Goal: Task Accomplishment & Management: Use online tool/utility

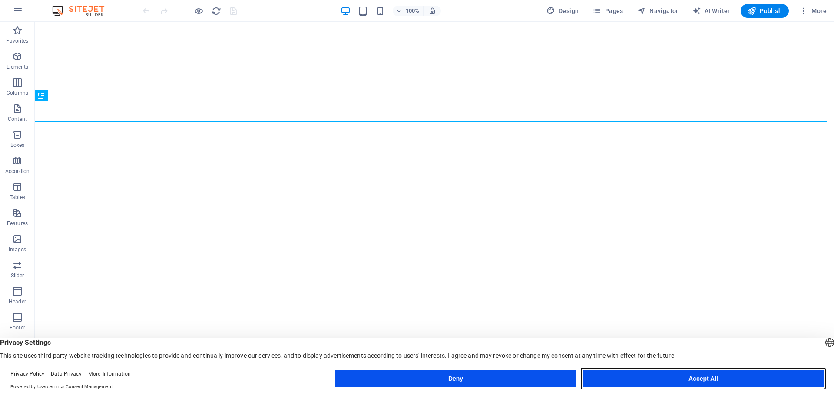
click at [676, 378] on button "Accept All" at bounding box center [703, 378] width 241 height 17
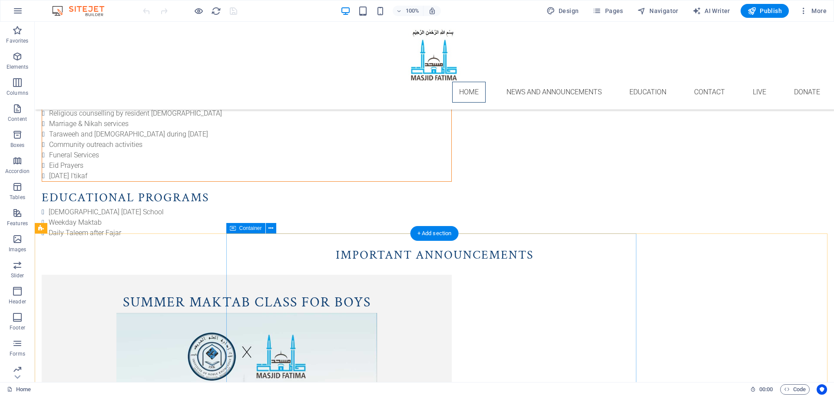
scroll to position [706, 0]
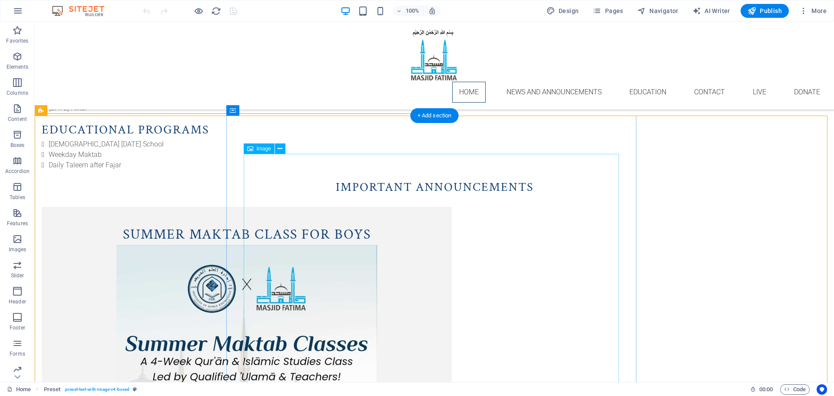
scroll to position [695, 0]
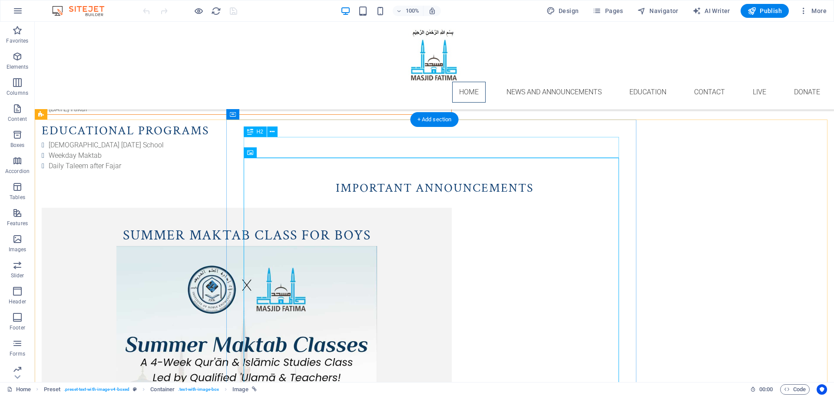
click at [434, 225] on div "Summer Maktab Class for Boys" at bounding box center [246, 235] width 375 height 21
click at [357, 225] on div "Summer Maktab Class for Boys" at bounding box center [246, 235] width 375 height 21
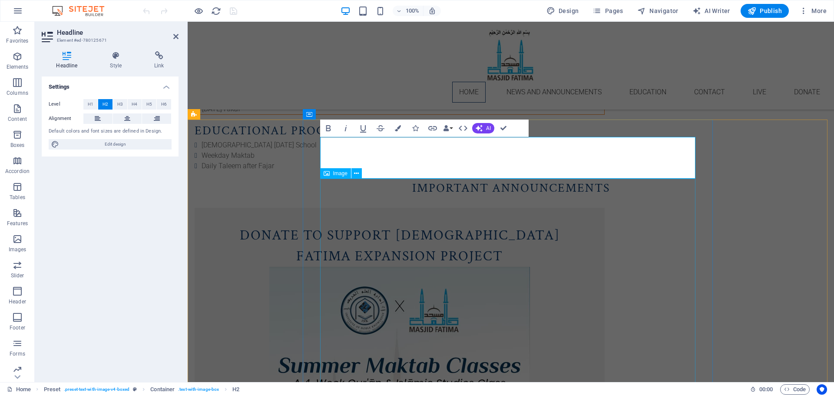
scroll to position [58, 2]
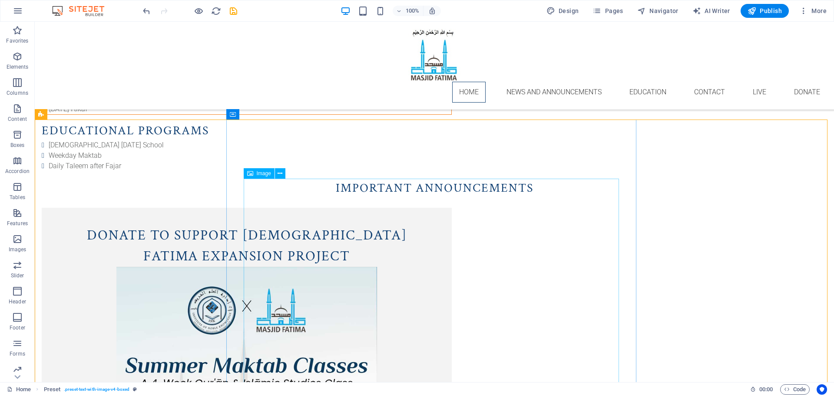
select select "px"
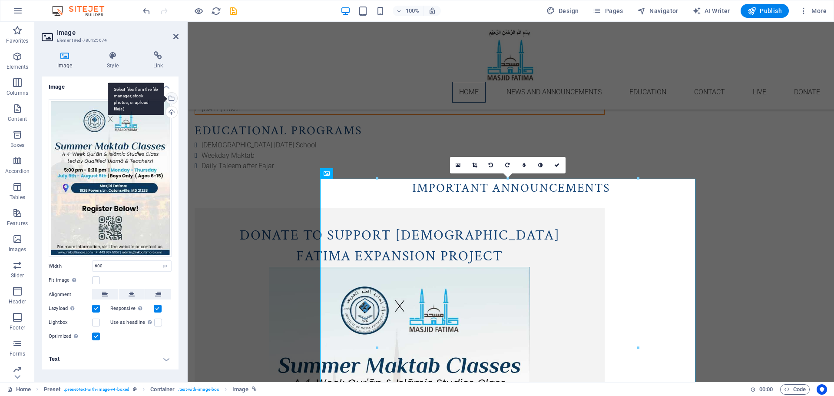
click at [164, 96] on div "Select files from the file manager, stock photos, or upload file(s)" at bounding box center [136, 99] width 56 height 33
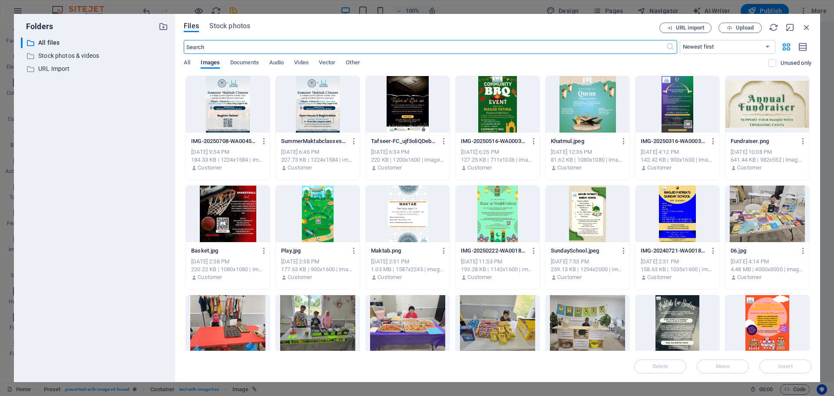
scroll to position [716, 0]
click at [735, 29] on span "Upload" at bounding box center [740, 28] width 36 height 6
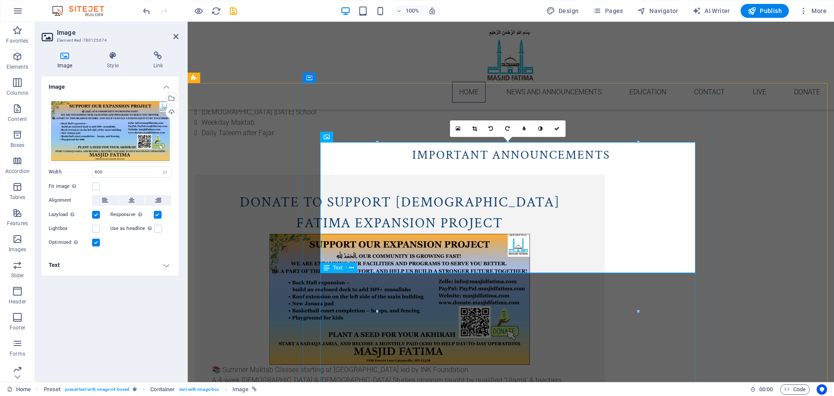
scroll to position [739, 0]
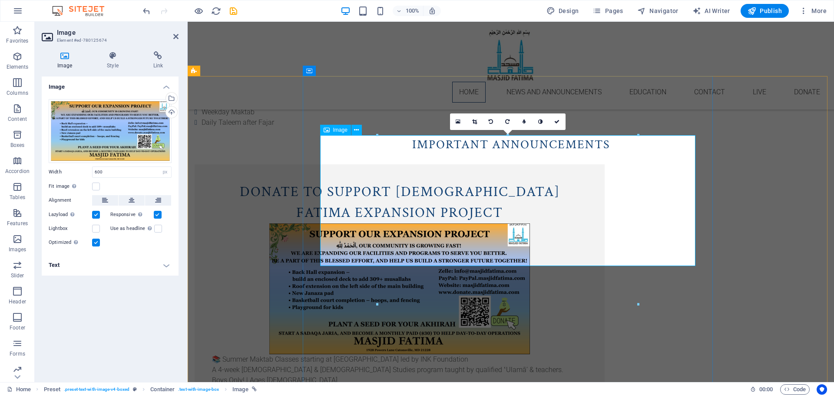
click at [472, 223] on figure at bounding box center [399, 288] width 375 height 131
drag, startPoint x: 154, startPoint y: 55, endPoint x: 165, endPoint y: 66, distance: 15.4
click at [153, 54] on icon at bounding box center [158, 55] width 41 height 9
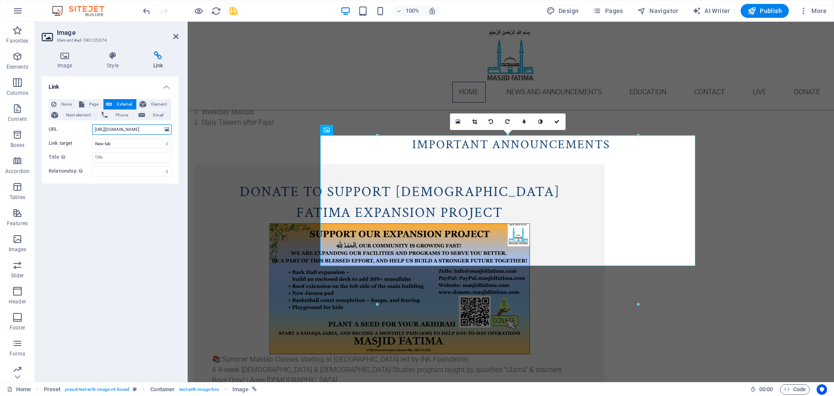
click at [115, 130] on input "https://mohid.co/go/OQEPb0g" at bounding box center [132, 129] width 80 height 10
click at [85, 105] on button "Page" at bounding box center [89, 104] width 27 height 10
select select
click at [164, 130] on select "Home News and Announcements Education Contact Donate" at bounding box center [132, 129] width 80 height 10
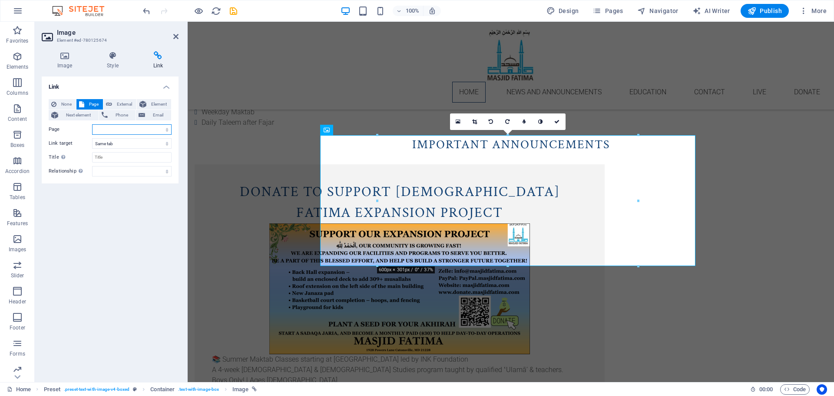
select select "4"
click at [92, 124] on select "Home News and Announcements Education Contact Donate" at bounding box center [132, 129] width 80 height 10
click at [125, 229] on div "Link None Page External Element Next element Phone Email Page Home News and Ann…" at bounding box center [110, 225] width 137 height 298
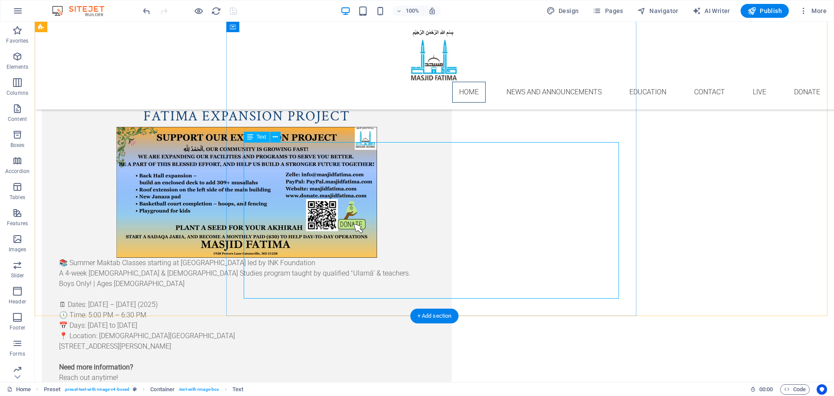
scroll to position [825, 0]
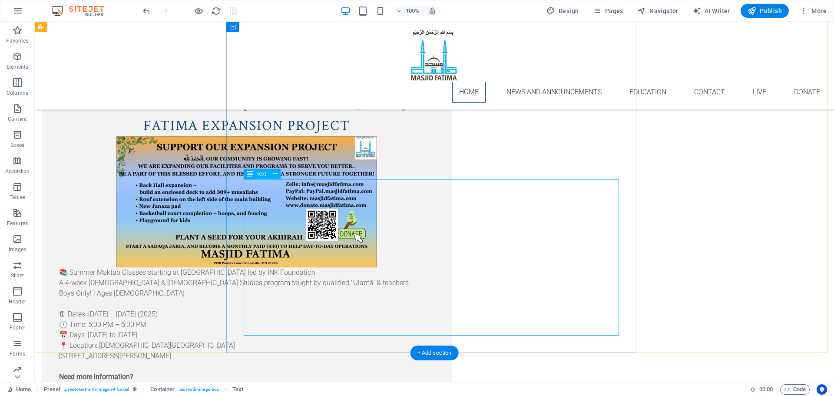
click at [434, 278] on div "📚 Summer Maktab Classes starting at Masjid Fatima led by INK Foundation A 4-wee…" at bounding box center [246, 345] width 375 height 156
drag, startPoint x: 98, startPoint y: 280, endPoint x: 184, endPoint y: 280, distance: 86.0
click at [98, 280] on div "Donate to Support Masjid Fatima Expansion Project 📚 Summer Maktab Classes start…" at bounding box center [434, 259] width 799 height 364
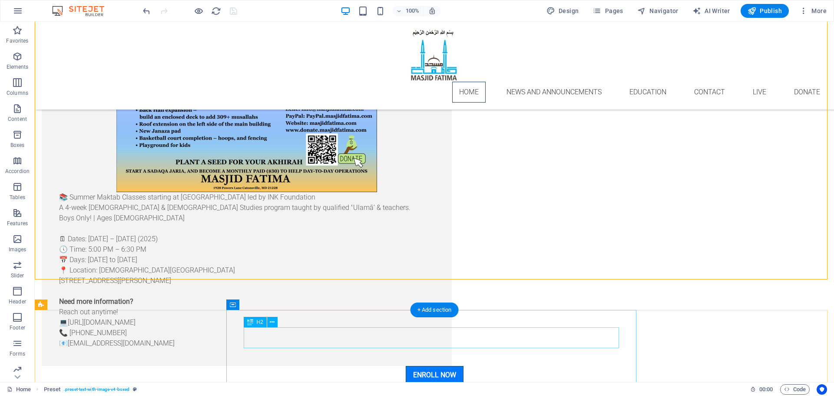
scroll to position [901, 0]
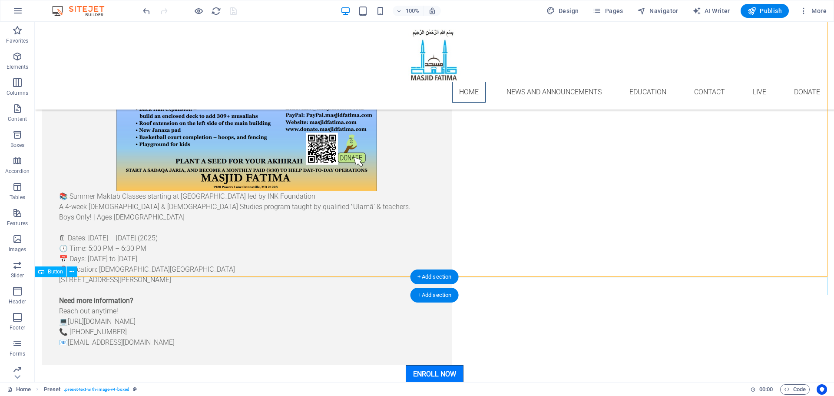
click at [346, 365] on div "Enroll Now" at bounding box center [434, 374] width 799 height 18
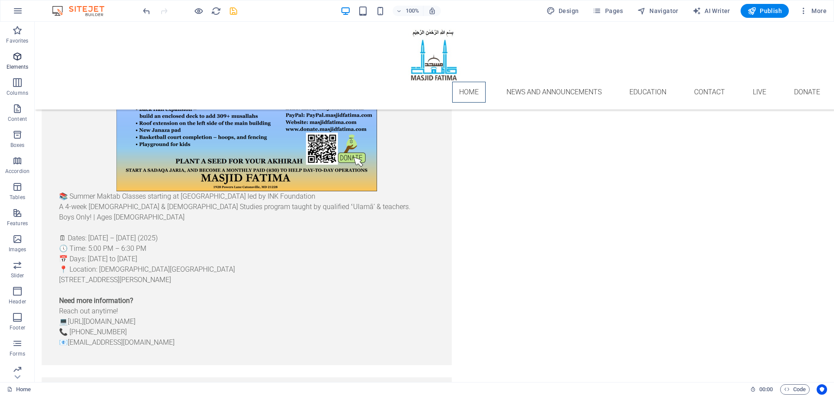
click at [13, 56] on icon "button" at bounding box center [17, 56] width 10 height 10
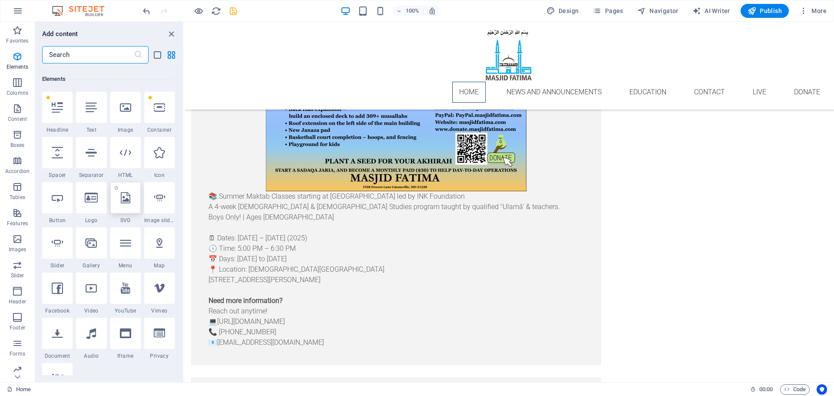
scroll to position [93, 0]
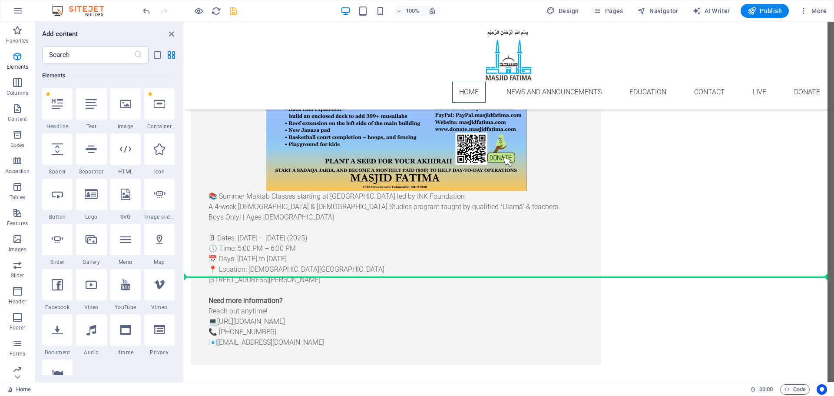
select select "px"
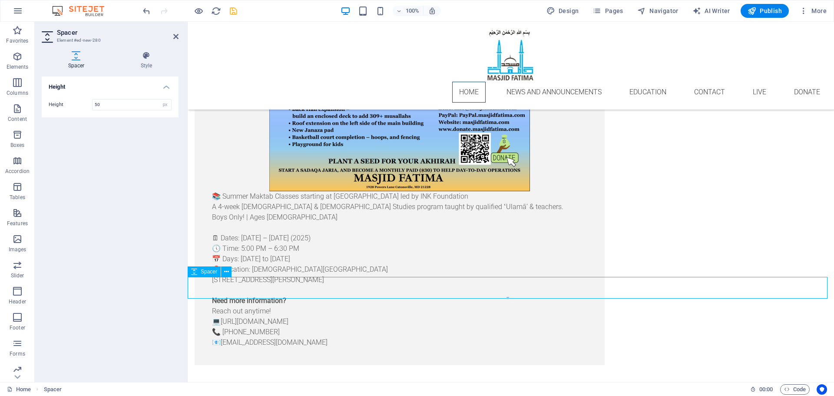
drag, startPoint x: 489, startPoint y: 319, endPoint x: 302, endPoint y: 285, distance: 189.4
drag, startPoint x: 286, startPoint y: 298, endPoint x: 287, endPoint y: 287, distance: 11.8
click at [287, 287] on div "28px" at bounding box center [508, 283] width 640 height 13
type input "28"
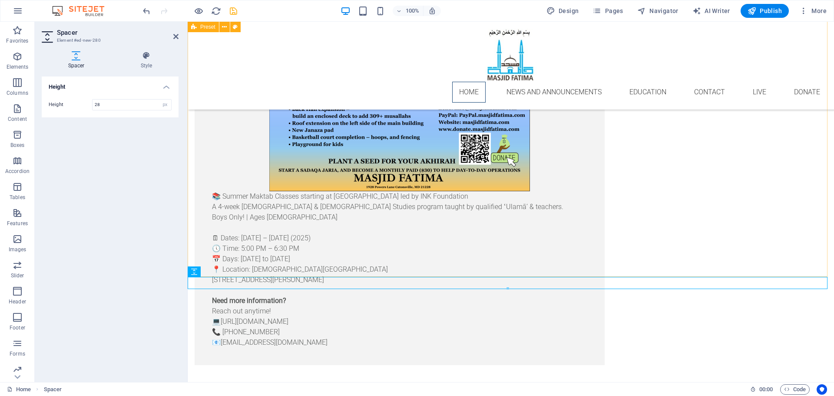
click at [245, 189] on div "Donate to Support Masjid Fatima Expansion Project 📚 Summer Maktab Classes start…" at bounding box center [511, 183] width 646 height 364
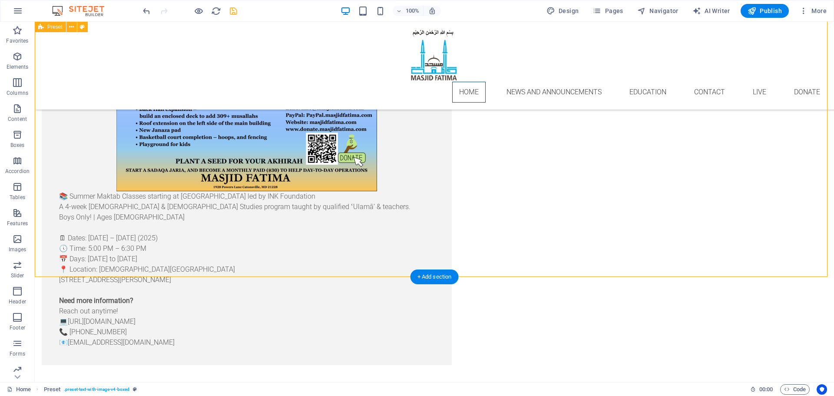
click at [142, 205] on div "Donate to Support Masjid Fatima Expansion Project 📚 Summer Maktab Classes start…" at bounding box center [434, 183] width 799 height 364
click at [119, 365] on div at bounding box center [434, 371] width 799 height 12
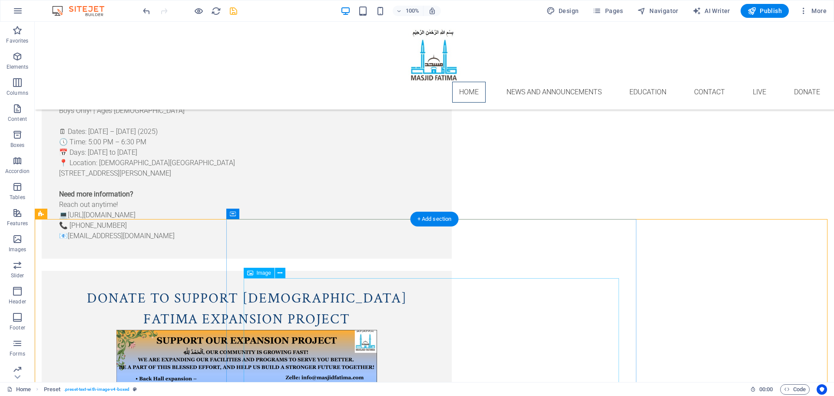
scroll to position [1032, 0]
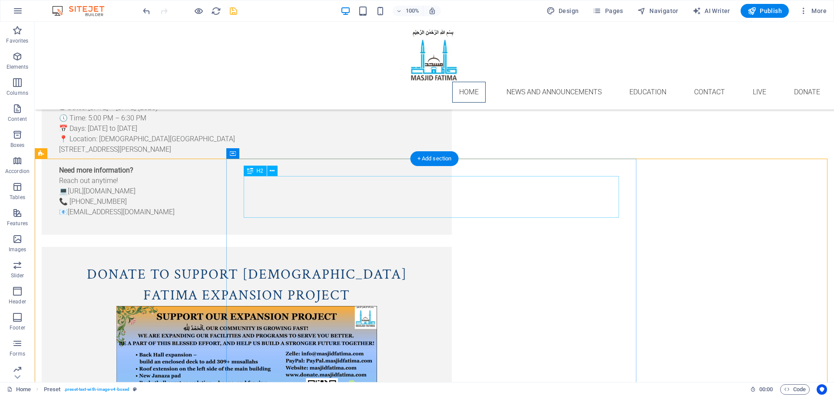
click at [318, 264] on div "Donate to Support [DEMOGRAPHIC_DATA] Fatima Expansion Project" at bounding box center [246, 285] width 375 height 42
click at [390, 264] on div "Donate to Support [DEMOGRAPHIC_DATA] Fatima Expansion Project" at bounding box center [246, 285] width 375 height 42
click at [434, 264] on div "Donate to Support [DEMOGRAPHIC_DATA] Fatima Expansion Project" at bounding box center [246, 285] width 375 height 42
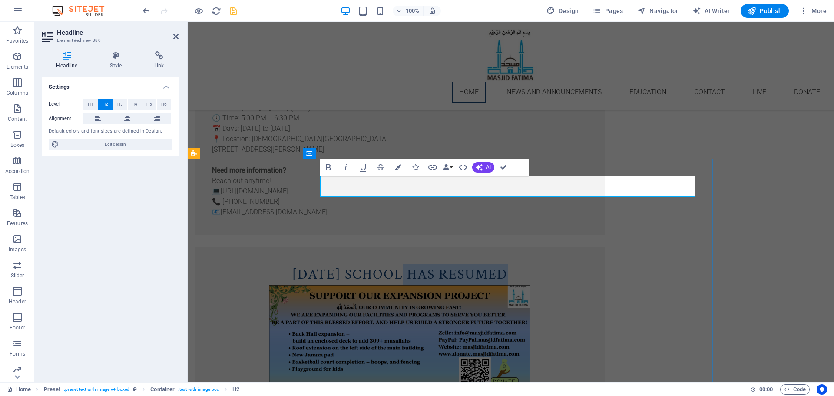
click at [513, 264] on h2 "Sunday School has resumed" at bounding box center [399, 274] width 375 height 21
click at [513, 285] on figure at bounding box center [399, 350] width 375 height 131
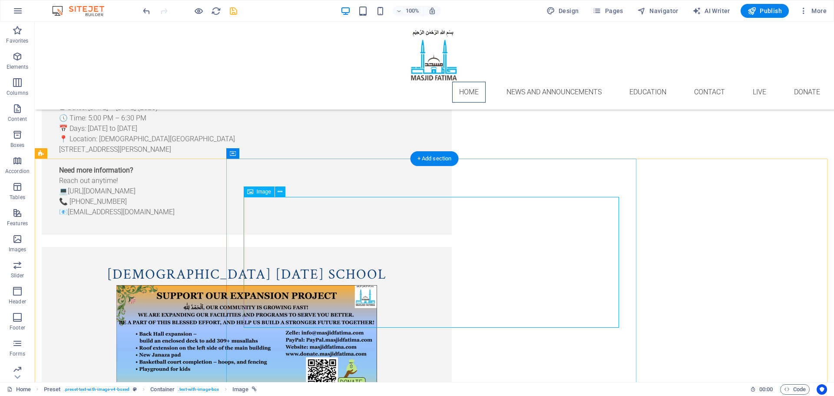
click at [434, 285] on figure at bounding box center [246, 350] width 375 height 131
select select "px"
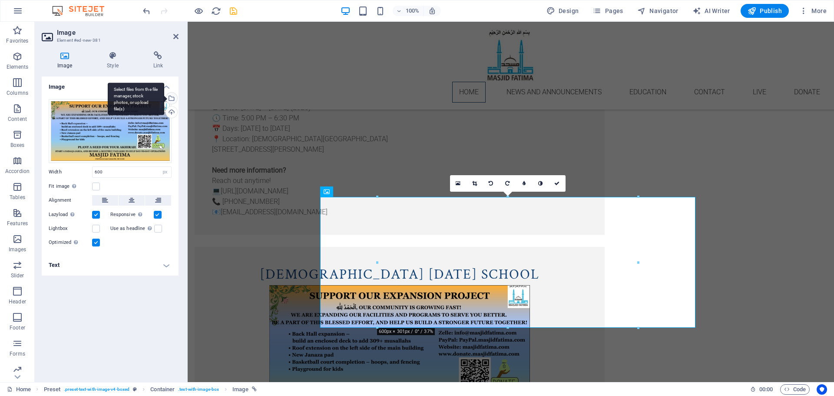
click at [173, 96] on div "Select files from the file manager, stock photos, or upload file(s)" at bounding box center [170, 99] width 13 height 13
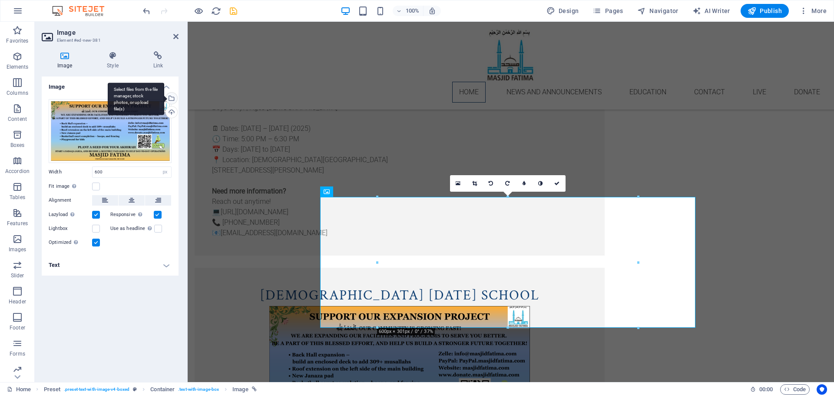
scroll to position [1053, 0]
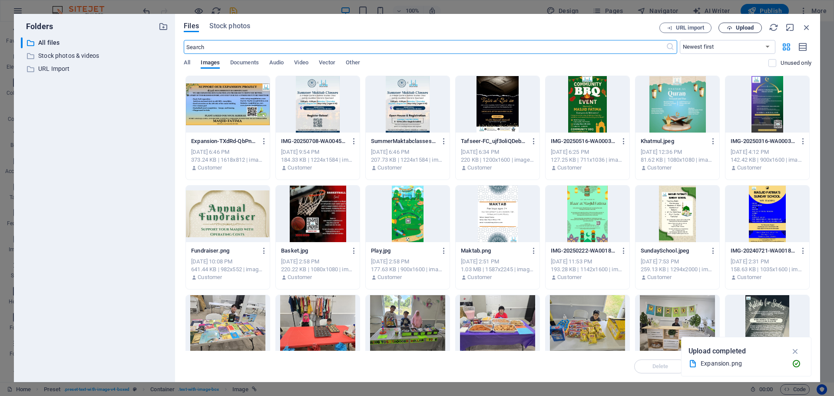
click at [743, 28] on span "Upload" at bounding box center [745, 27] width 18 height 5
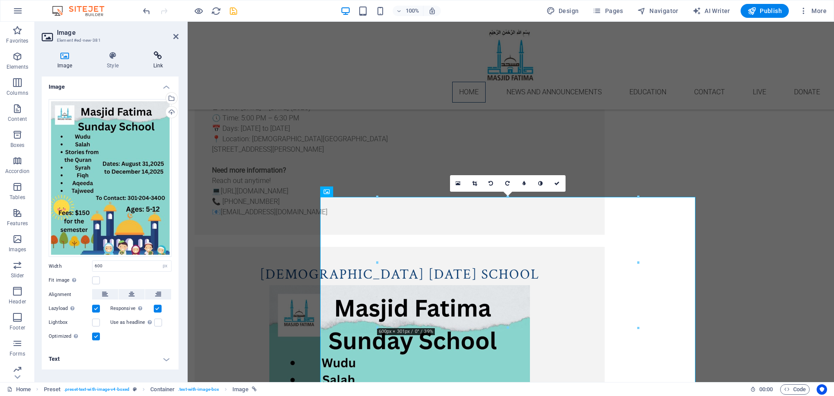
click at [159, 57] on icon at bounding box center [158, 55] width 41 height 9
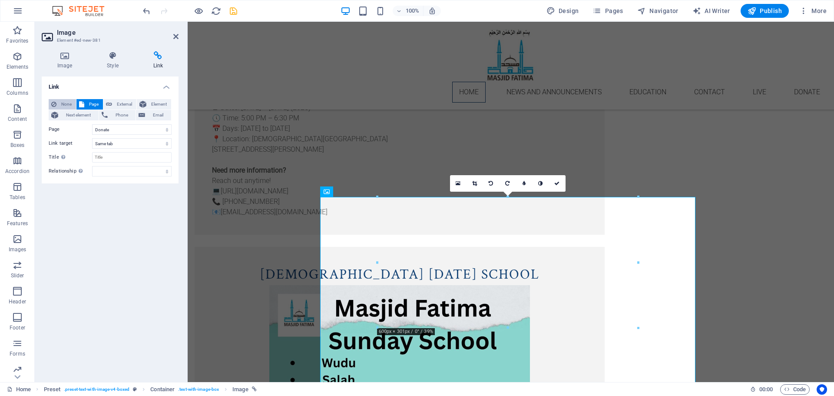
click at [63, 101] on span "None" at bounding box center [66, 104] width 14 height 10
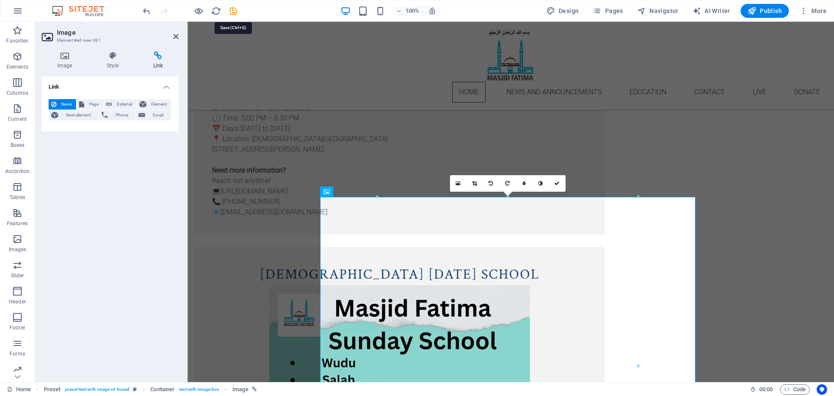
drag, startPoint x: 270, startPoint y: 34, endPoint x: 242, endPoint y: 18, distance: 32.1
click at [236, 13] on icon "save" at bounding box center [234, 11] width 10 height 10
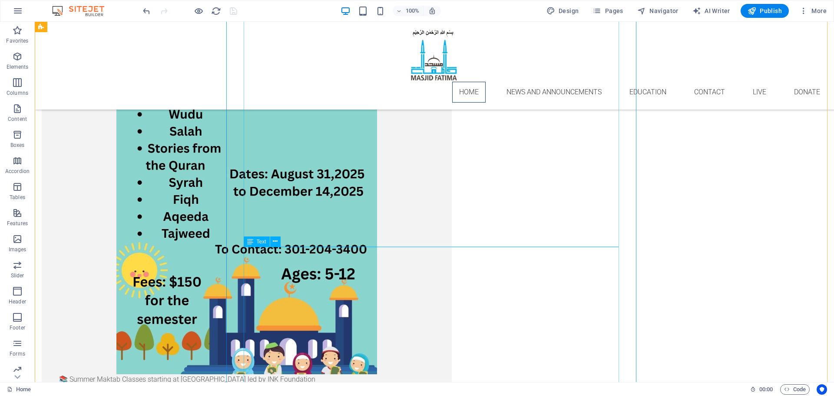
scroll to position [1347, 0]
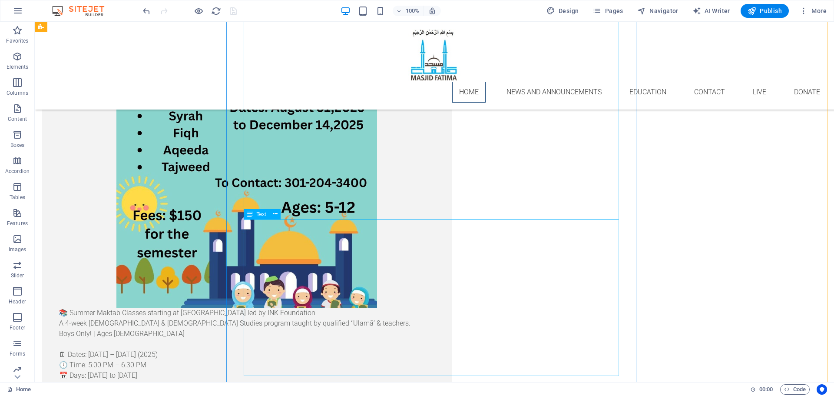
click at [308, 308] on div "📚 Summer Maktab Classes starting at Masjid Fatima led by INK Foundation A 4-wee…" at bounding box center [246, 386] width 375 height 156
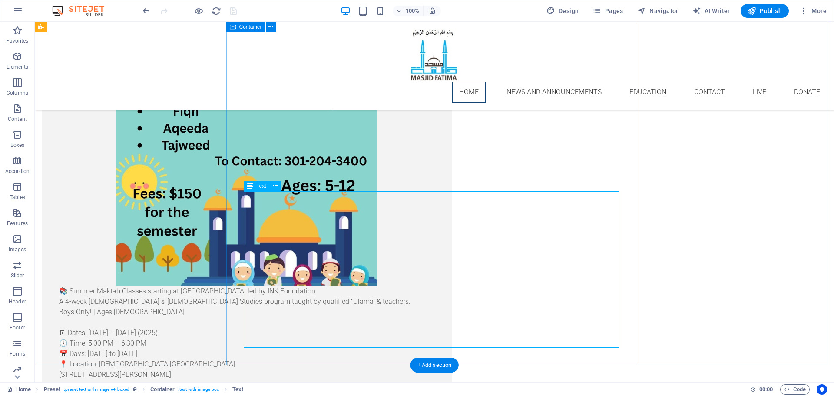
scroll to position [1379, 0]
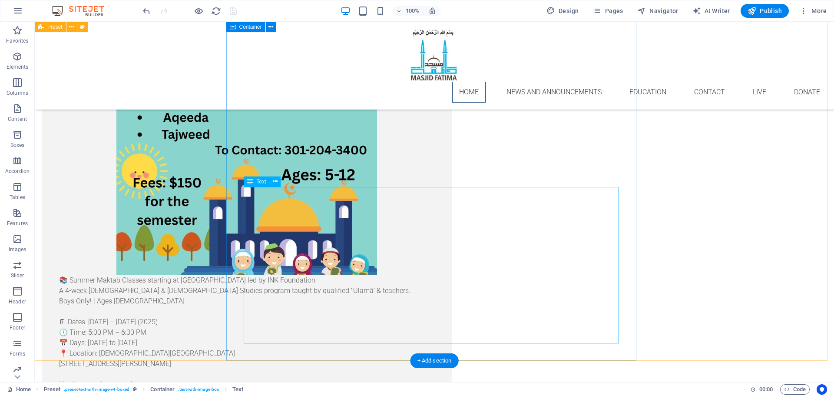
click at [345, 275] on div "📚 Summer Maktab Classes starting at Masjid Fatima led by INK Foundation A 4-wee…" at bounding box center [246, 353] width 375 height 156
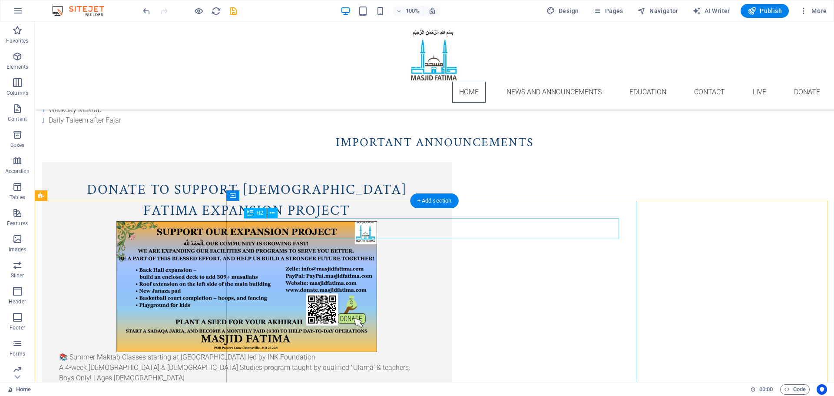
scroll to position [739, 0]
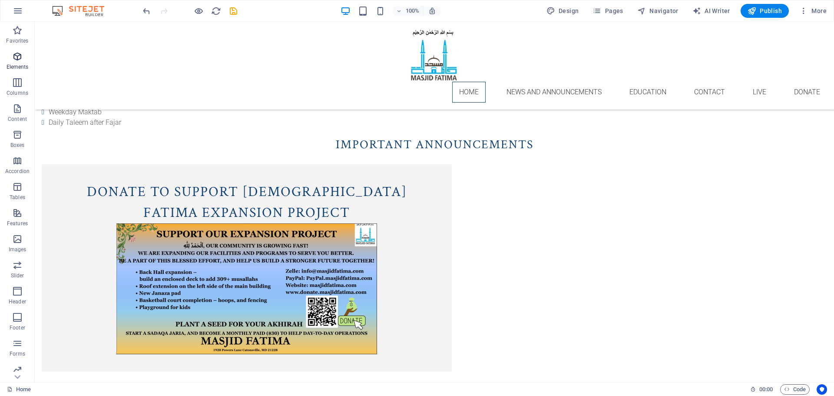
click at [13, 56] on icon "button" at bounding box center [17, 56] width 10 height 10
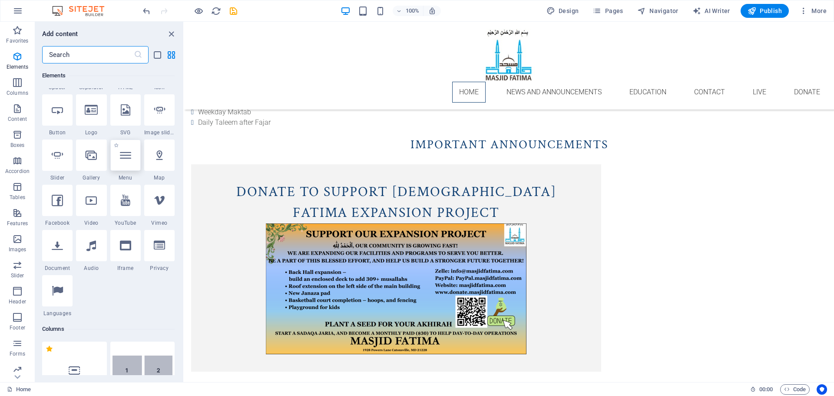
scroll to position [174, 0]
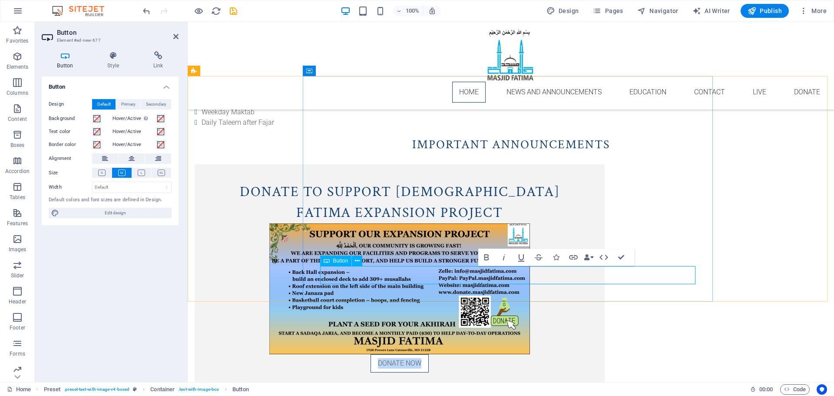
drag, startPoint x: 532, startPoint y: 275, endPoint x: 477, endPoint y: 273, distance: 54.8
click at [477, 354] on div "DONATE NOW" at bounding box center [399, 363] width 375 height 18
drag, startPoint x: 416, startPoint y: 269, endPoint x: 578, endPoint y: 261, distance: 162.7
click at [574, 255] on icon "button" at bounding box center [573, 257] width 10 height 10
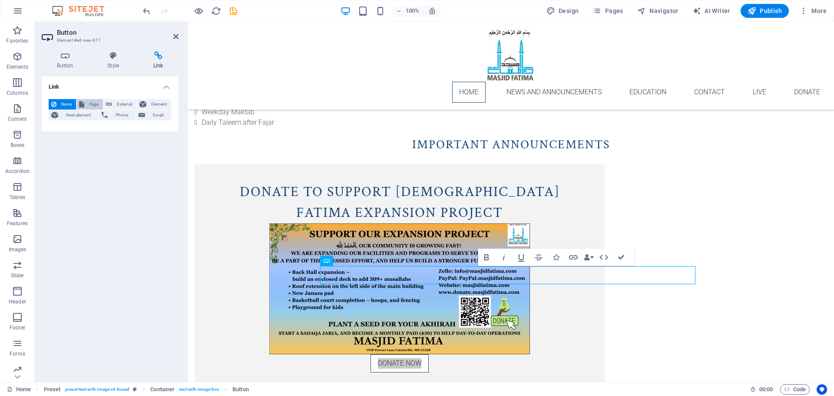
click at [85, 103] on button "Page" at bounding box center [89, 104] width 27 height 10
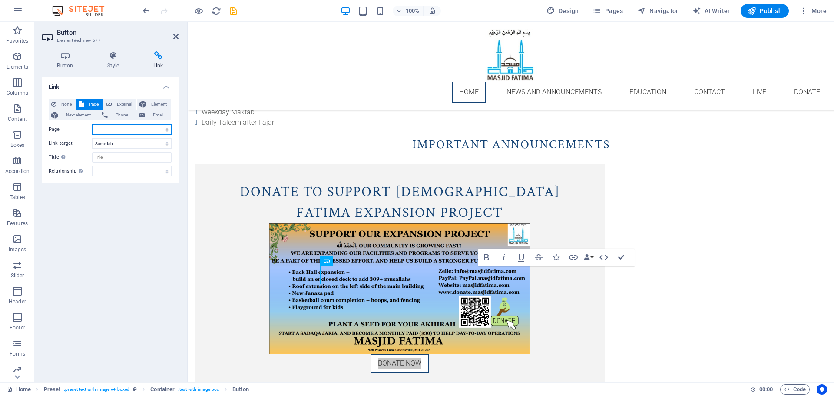
click at [167, 129] on select "Home News and Announcements Education Contact Donate" at bounding box center [132, 129] width 80 height 10
select select "4"
click at [92, 124] on select "Home News and Announcements Education Contact Donate" at bounding box center [132, 129] width 80 height 10
click at [109, 257] on div "Link None Page External Element Next element Phone Email Page Home News and Ann…" at bounding box center [110, 225] width 137 height 298
click at [235, 10] on icon "save" at bounding box center [234, 11] width 10 height 10
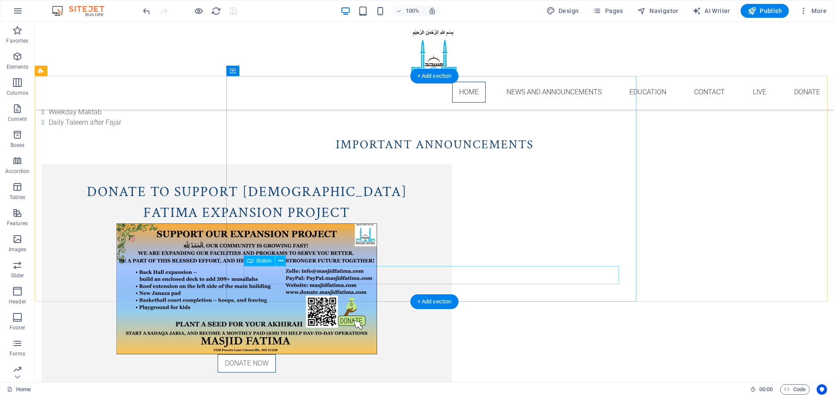
click at [418, 354] on div "DONATE NOW" at bounding box center [246, 363] width 375 height 18
select select "4"
select select
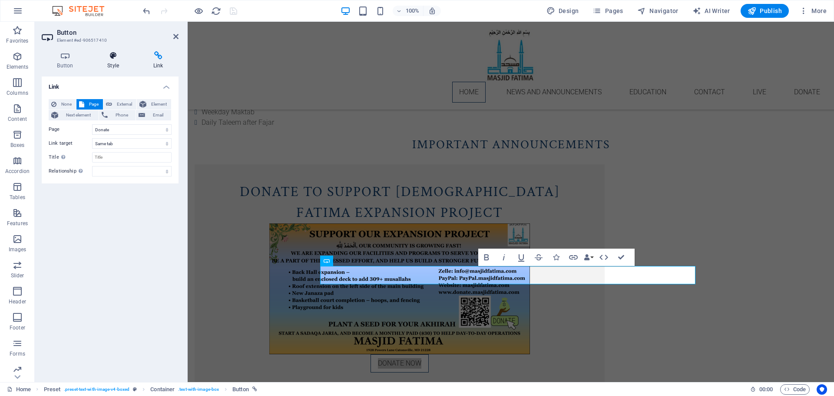
click at [109, 54] on icon at bounding box center [113, 55] width 43 height 9
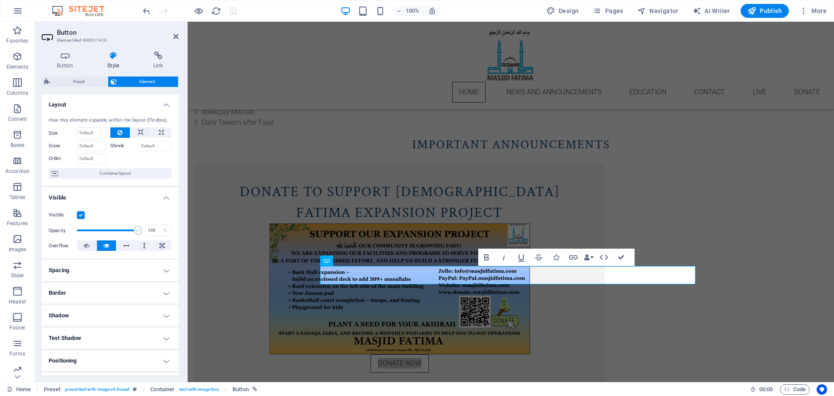
click at [113, 202] on h4 "Visible" at bounding box center [110, 195] width 137 height 16
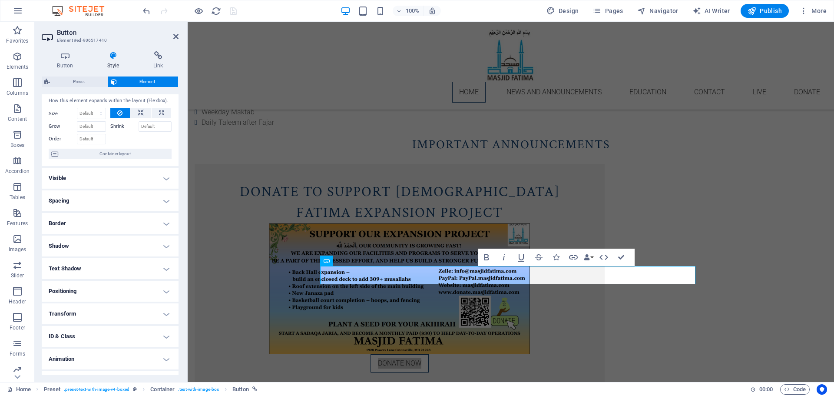
scroll to position [0, 0]
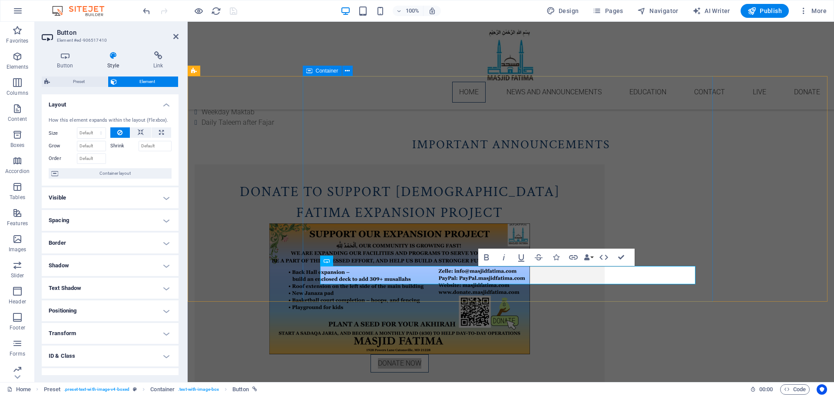
drag, startPoint x: 394, startPoint y: 288, endPoint x: 418, endPoint y: 287, distance: 23.5
click at [394, 288] on div "Donate to Support [DEMOGRAPHIC_DATA] Fatima Expansion Project DONATE NOW" at bounding box center [400, 276] width 410 height 225
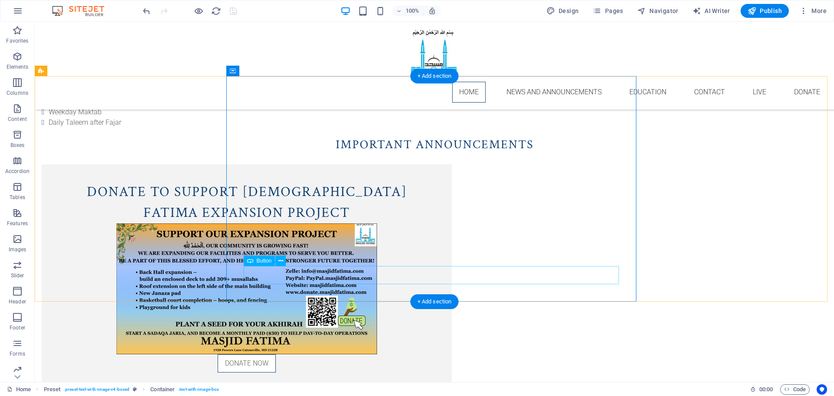
click at [434, 354] on div "DONATE NOW" at bounding box center [246, 363] width 375 height 18
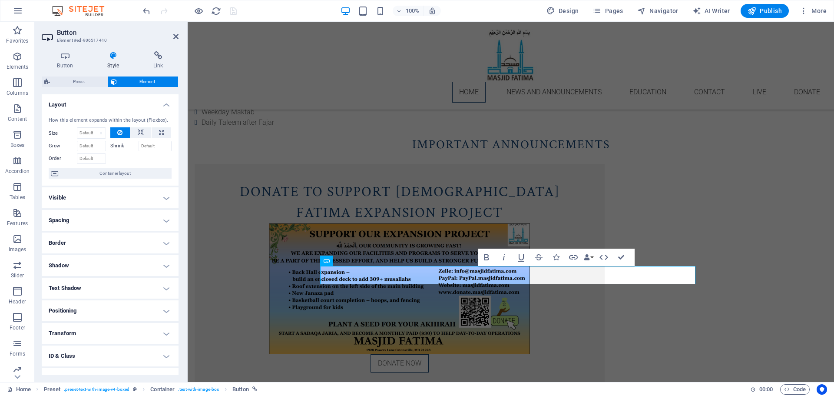
click at [87, 203] on h4 "Visible" at bounding box center [110, 197] width 137 height 21
click at [132, 197] on h4 "Visible" at bounding box center [110, 195] width 137 height 16
click at [113, 225] on h4 "Spacing" at bounding box center [110, 220] width 137 height 21
click at [113, 222] on h4 "Spacing" at bounding box center [110, 218] width 137 height 16
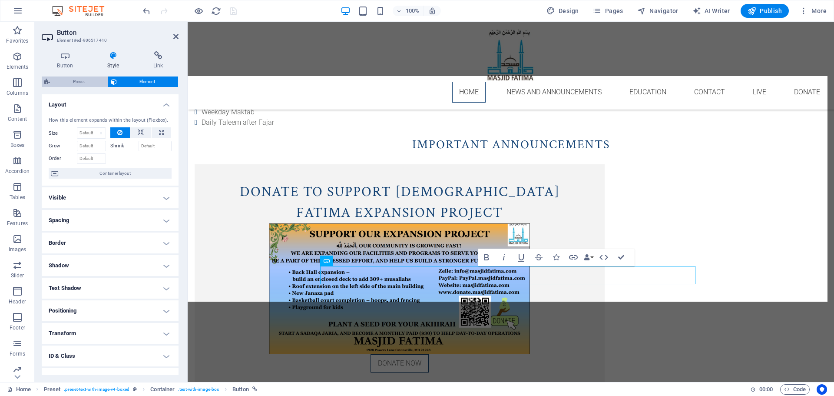
click at [70, 80] on span "Preset" at bounding box center [79, 81] width 53 height 10
select select "rem"
select select "px"
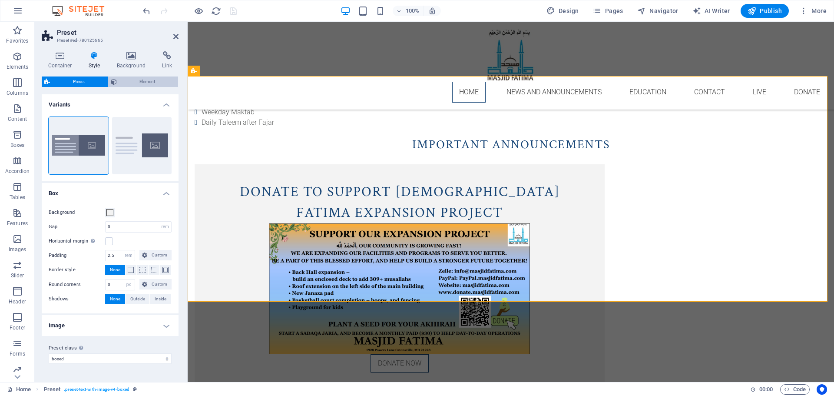
click at [129, 82] on span "Element" at bounding box center [147, 81] width 56 height 10
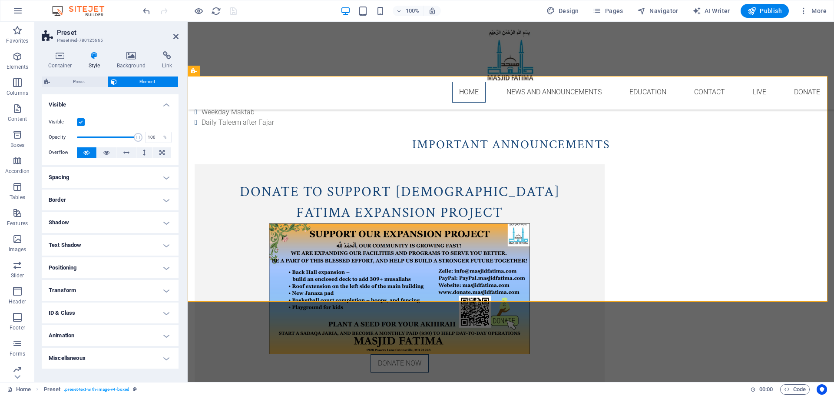
click at [81, 219] on h4 "Shadow" at bounding box center [110, 222] width 137 height 21
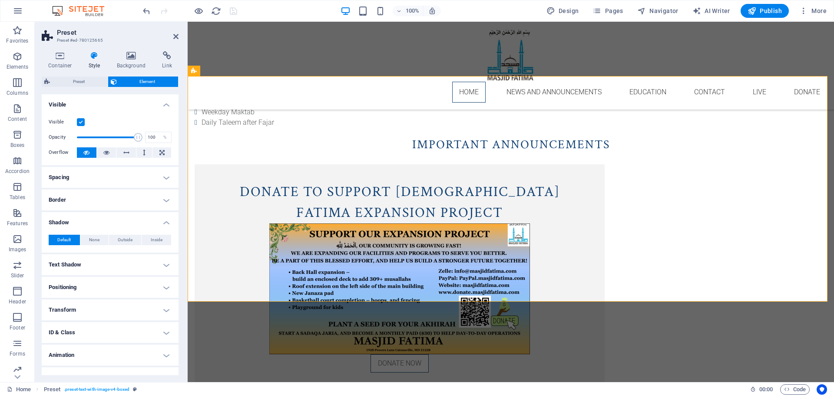
click at [75, 203] on h4 "Border" at bounding box center [110, 199] width 137 height 21
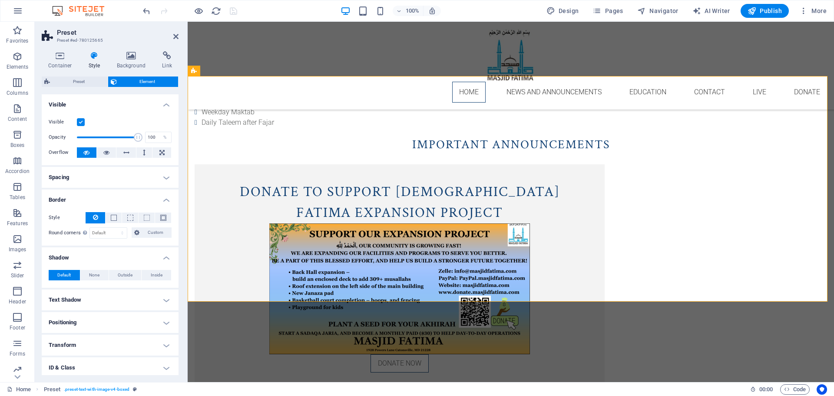
click at [80, 345] on h4 "Transform" at bounding box center [110, 345] width 137 height 21
click at [587, 354] on div "DONATE NOW" at bounding box center [399, 363] width 375 height 18
click at [563, 354] on div "DONATE NOW" at bounding box center [399, 363] width 375 height 18
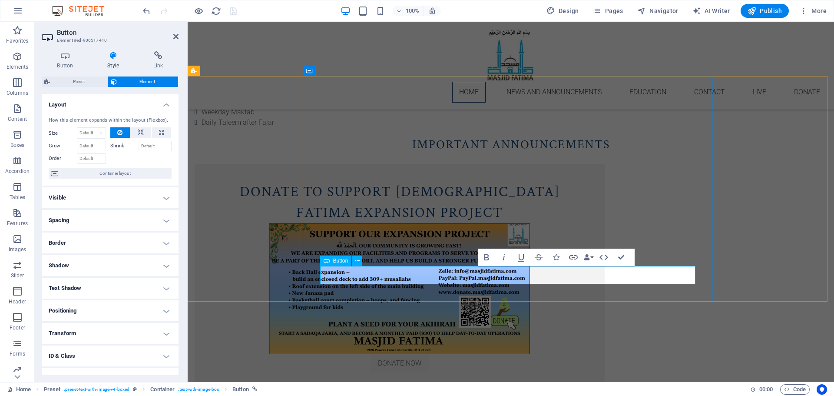
click at [429, 354] on link "DONATE NOW" at bounding box center [400, 363] width 58 height 18
click at [96, 223] on h4 "Spacing" at bounding box center [110, 220] width 137 height 21
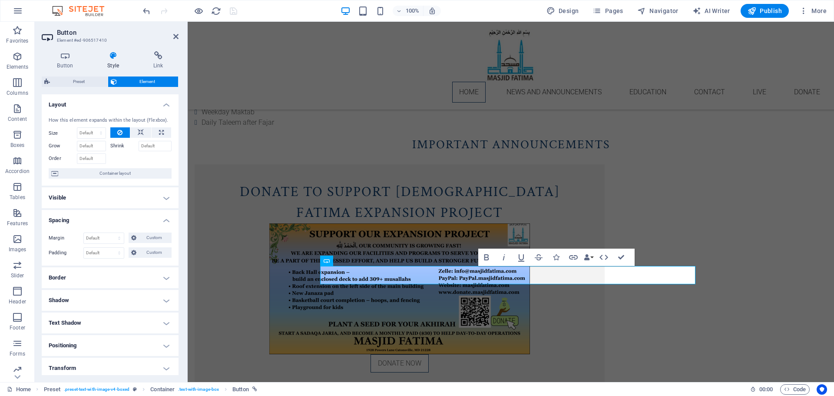
click at [84, 274] on h4 "Border" at bounding box center [110, 277] width 137 height 21
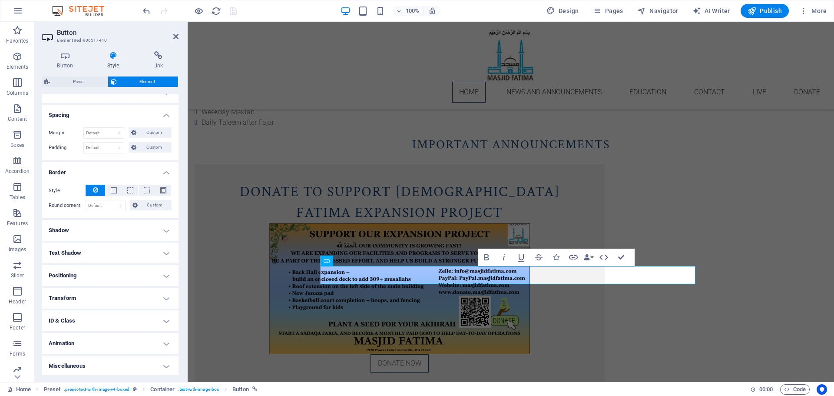
scroll to position [106, 0]
click at [104, 363] on h4 "Miscellaneous" at bounding box center [110, 364] width 137 height 21
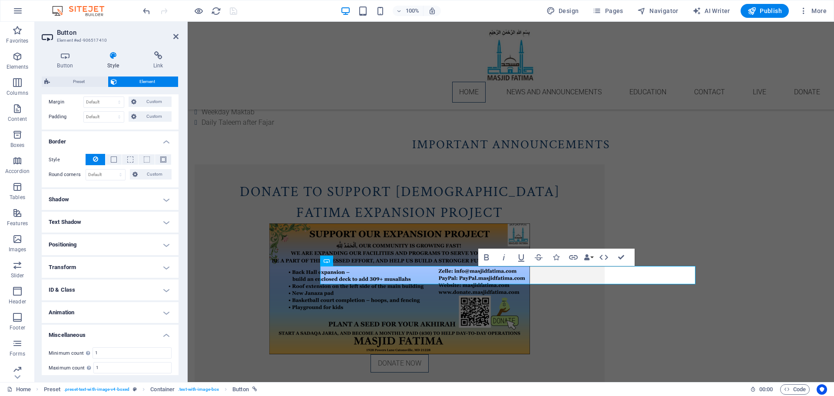
scroll to position [160, 0]
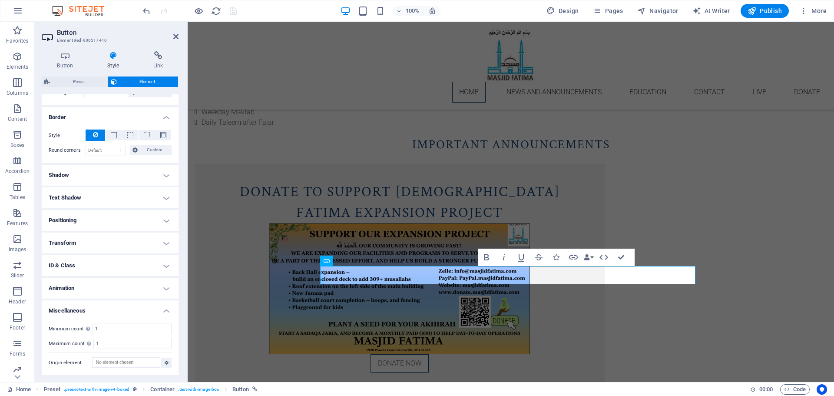
drag, startPoint x: 90, startPoint y: 267, endPoint x: 115, endPoint y: 270, distance: 24.9
click at [90, 267] on h4 "ID & Class" at bounding box center [110, 265] width 137 height 21
click at [117, 244] on h4 "Transform" at bounding box center [110, 242] width 137 height 21
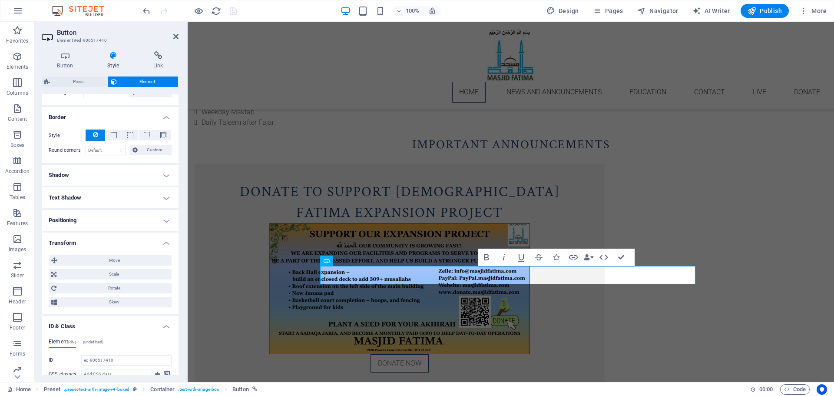
click at [99, 217] on h4 "Positioning" at bounding box center [110, 220] width 137 height 21
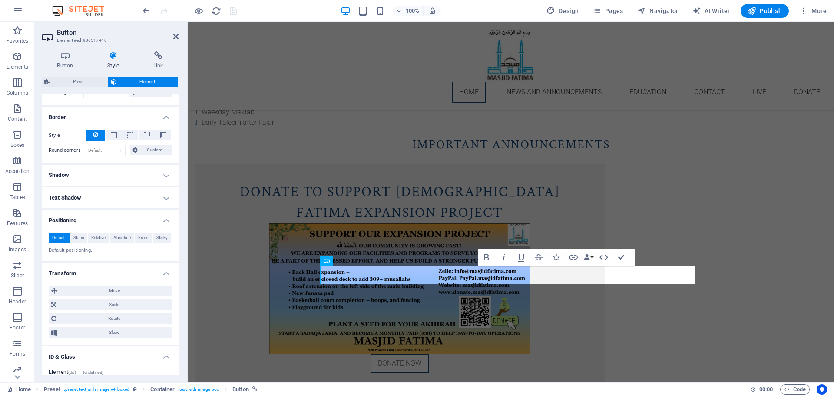
click at [79, 199] on h4 "Text Shadow" at bounding box center [110, 197] width 137 height 21
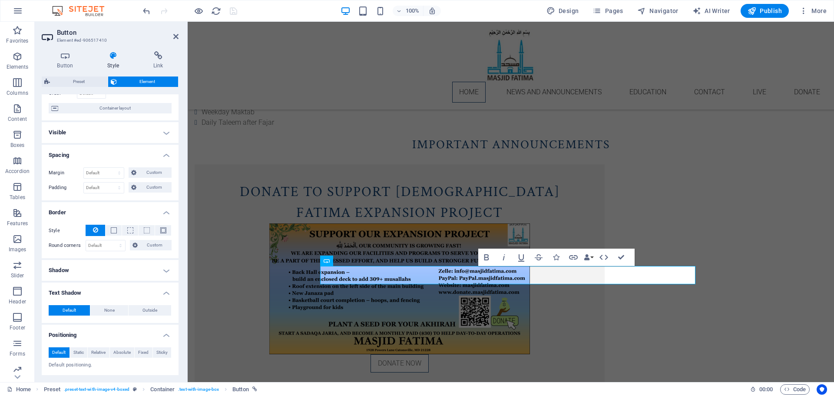
scroll to position [63, 0]
click at [86, 275] on h4 "Shadow" at bounding box center [110, 272] width 137 height 21
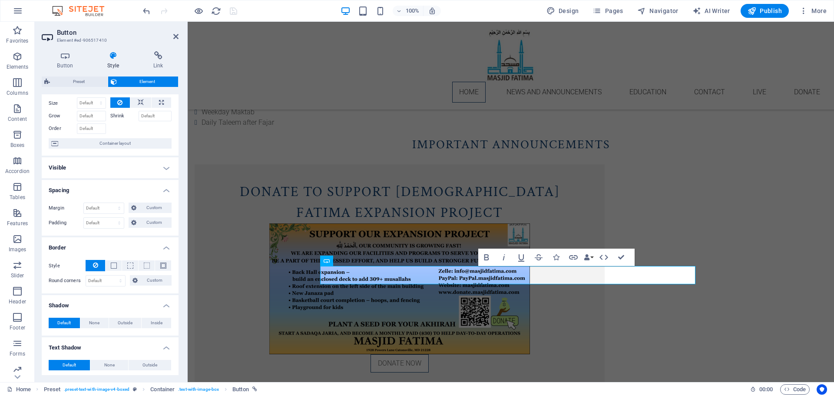
scroll to position [0, 0]
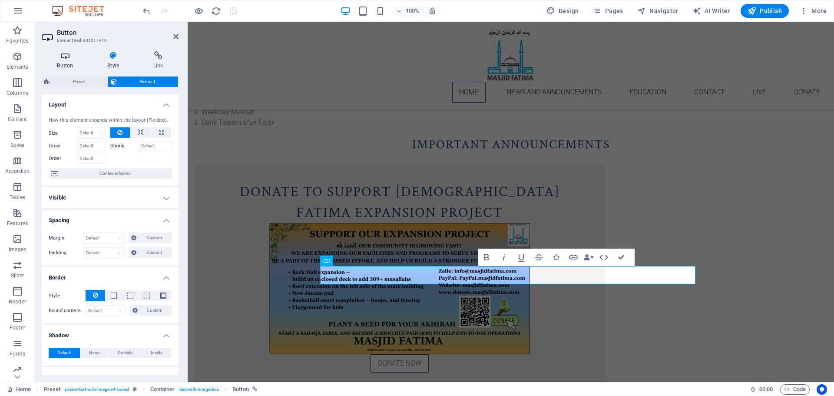
click at [63, 59] on icon at bounding box center [65, 55] width 47 height 9
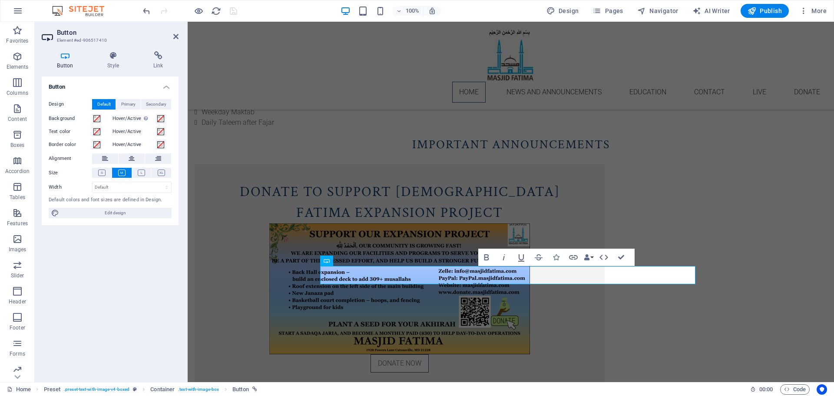
click at [99, 265] on div "Button Design Default Primary Secondary Background Hover/Active Switch to previ…" at bounding box center [110, 225] width 137 height 298
click at [96, 118] on span at bounding box center [96, 118] width 7 height 7
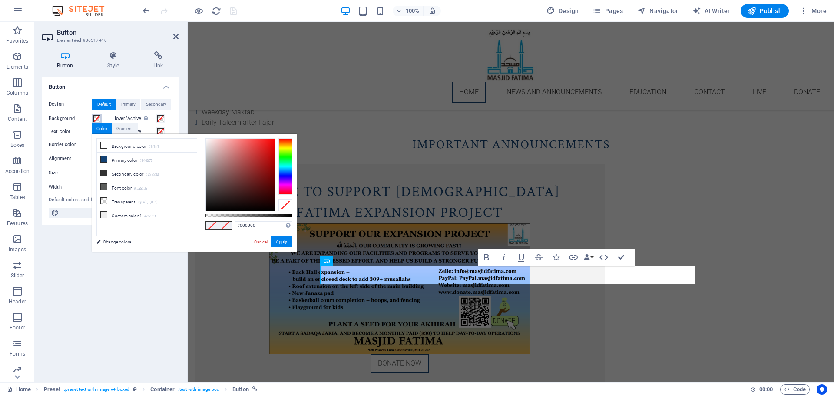
click at [284, 168] on div at bounding box center [285, 166] width 14 height 56
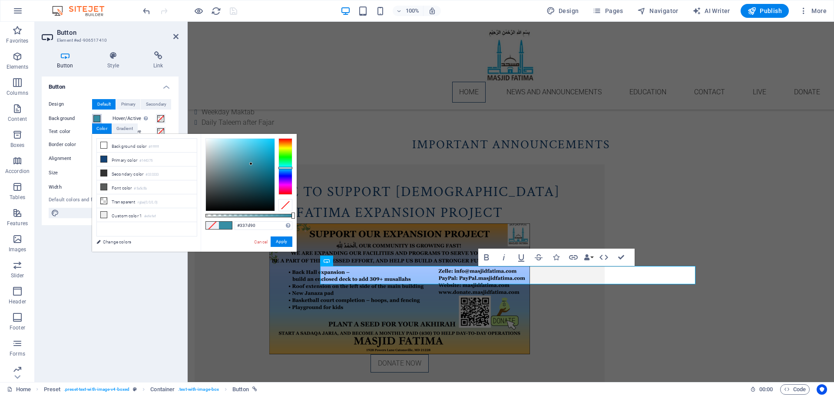
type input "#327a8d"
drag, startPoint x: 252, startPoint y: 157, endPoint x: 250, endPoint y: 170, distance: 13.6
click at [250, 170] on div at bounding box center [240, 175] width 69 height 72
click at [278, 241] on button "Apply" at bounding box center [282, 241] width 22 height 10
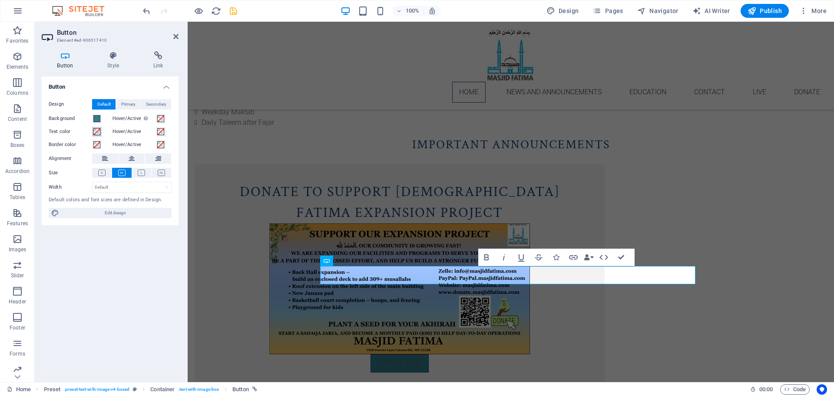
click at [98, 131] on span at bounding box center [96, 131] width 7 height 7
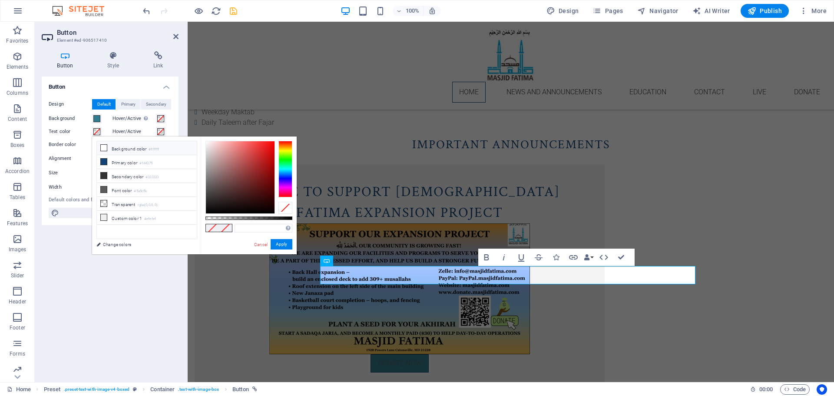
click at [125, 147] on li "Background color #ffffff" at bounding box center [147, 148] width 100 height 14
type input "#ffffff"
click at [281, 245] on button "Apply" at bounding box center [282, 244] width 22 height 10
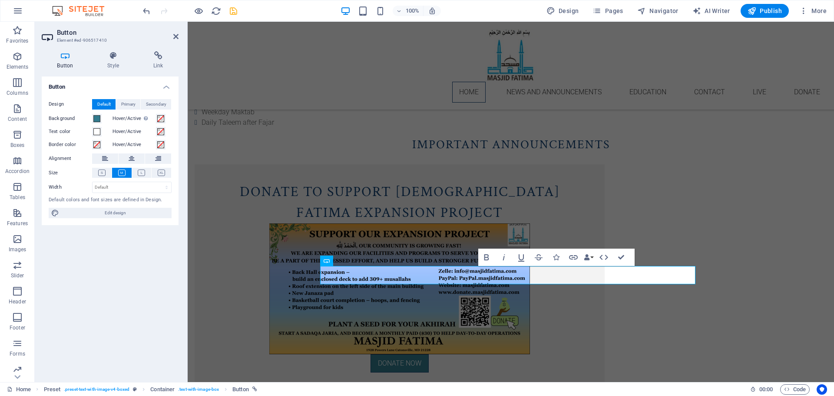
click at [150, 269] on div "Button Design Default Primary Secondary Background Hover/Active Switch to previ…" at bounding box center [110, 225] width 137 height 298
click at [429, 354] on link "DONATE NOW" at bounding box center [400, 363] width 58 height 18
drag, startPoint x: 528, startPoint y: 275, endPoint x: 479, endPoint y: 275, distance: 49.5
click at [429, 354] on link "DONATE NOW" at bounding box center [400, 363] width 58 height 18
click at [485, 256] on icon "button" at bounding box center [486, 257] width 5 height 6
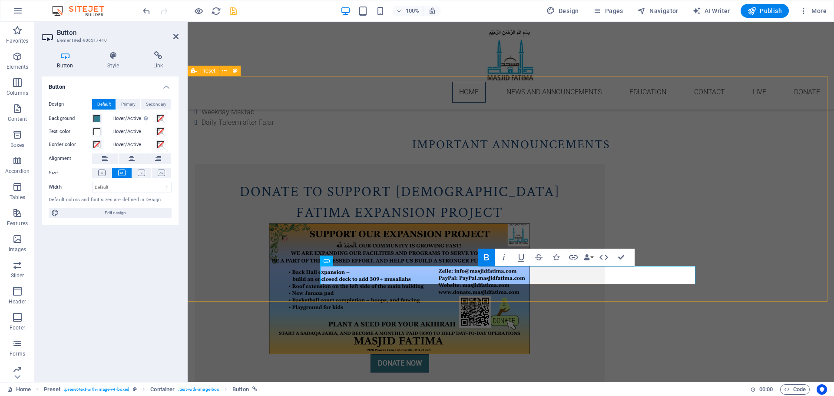
click at [263, 203] on div "Donate to Support [DEMOGRAPHIC_DATA] Fatima Expansion Project DONATE NOW" at bounding box center [511, 276] width 646 height 225
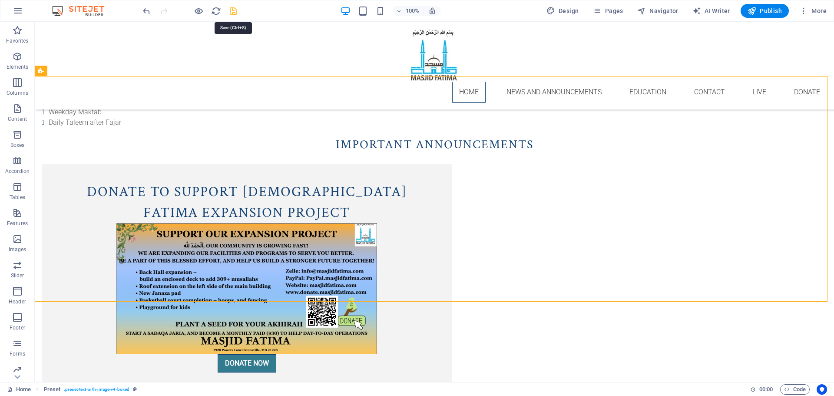
drag, startPoint x: 232, startPoint y: 11, endPoint x: 235, endPoint y: 20, distance: 8.8
click at [232, 12] on icon "save" at bounding box center [234, 11] width 10 height 10
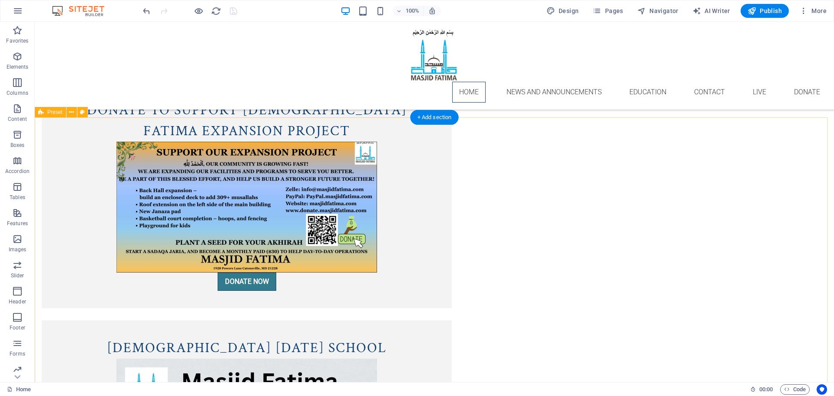
scroll to position [793, 0]
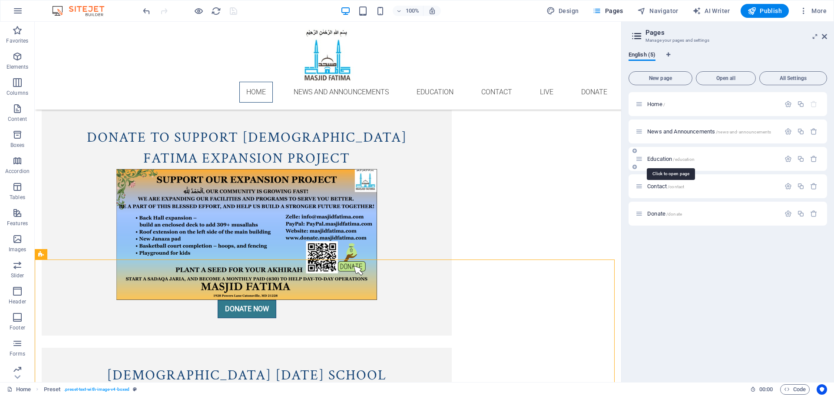
click at [667, 160] on span "Education /education" at bounding box center [670, 159] width 47 height 7
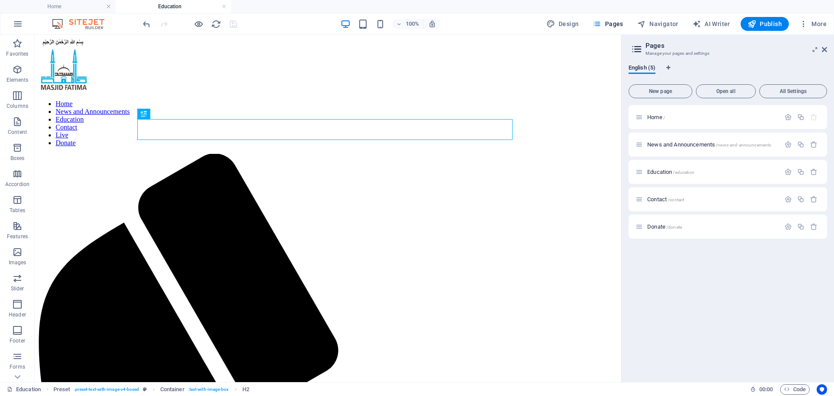
scroll to position [0, 0]
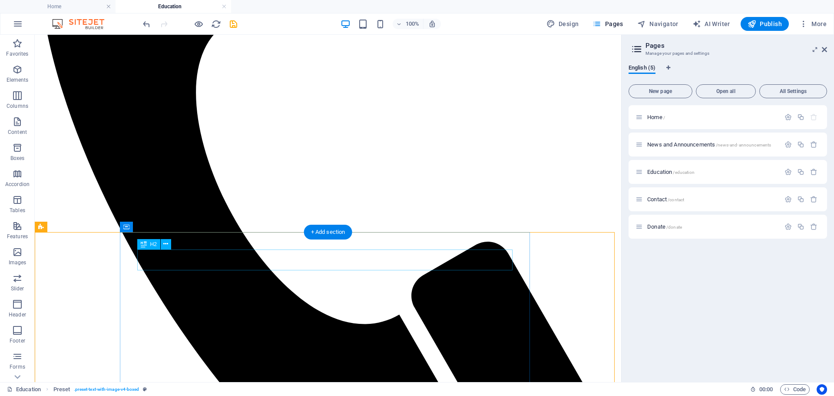
scroll to position [357, 0]
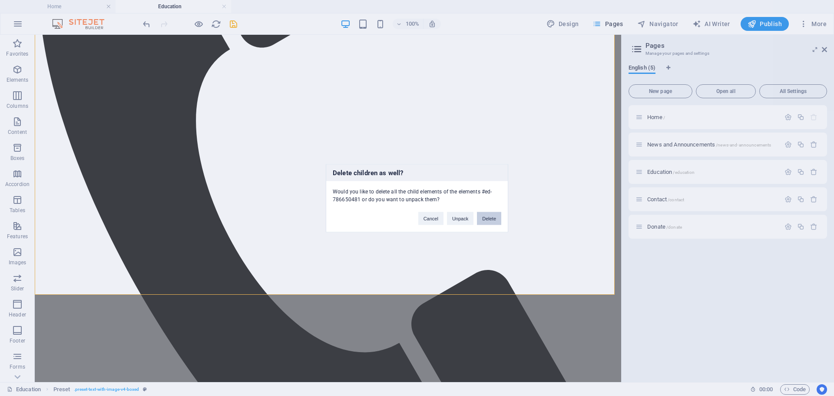
drag, startPoint x: 494, startPoint y: 216, endPoint x: 431, endPoint y: 296, distance: 101.9
click at [494, 216] on button "Delete" at bounding box center [489, 218] width 24 height 13
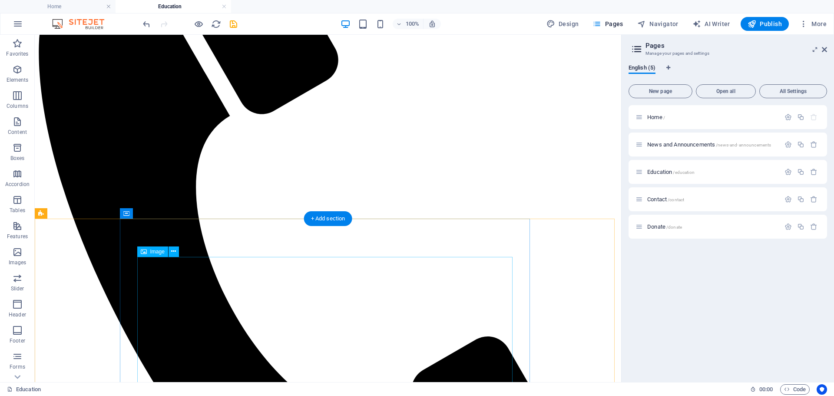
scroll to position [313, 0]
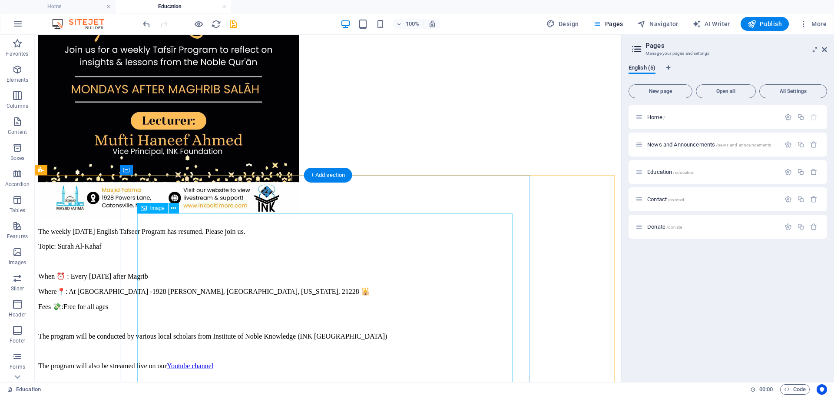
scroll to position [1683, 0]
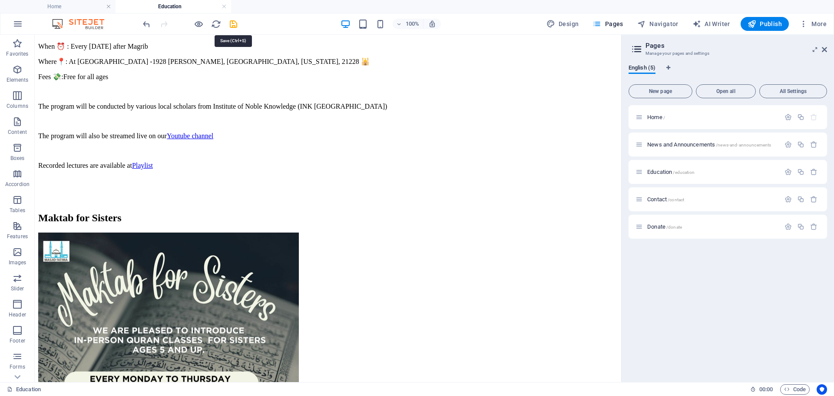
click at [235, 21] on icon "save" at bounding box center [234, 24] width 10 height 10
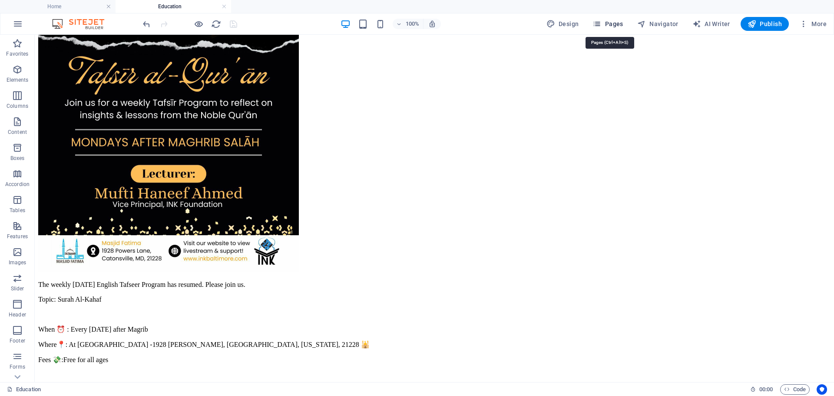
click at [606, 21] on span "Pages" at bounding box center [608, 24] width 30 height 9
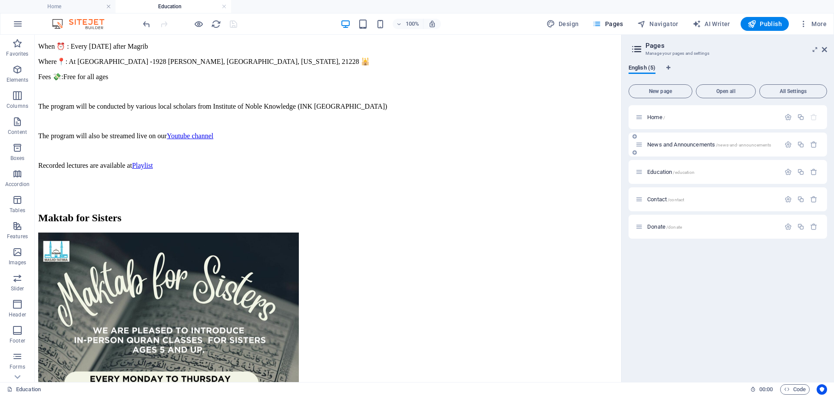
click at [675, 141] on div "News and Announcements /news-and-announcements" at bounding box center [708, 144] width 145 height 10
click at [676, 144] on span "News and Announcements /news-and-announcements" at bounding box center [709, 144] width 124 height 7
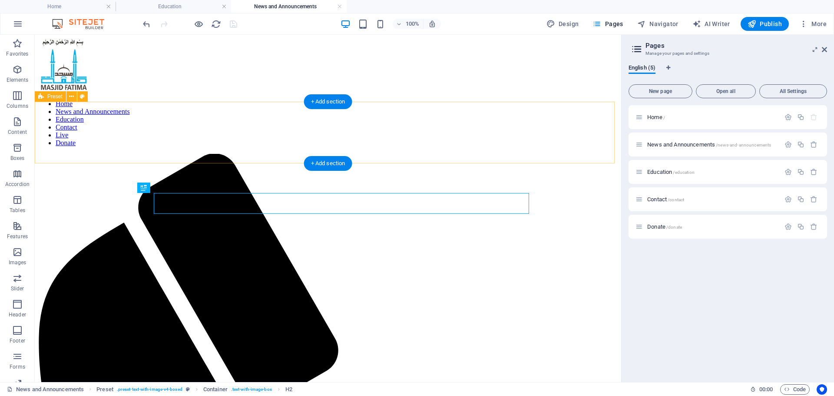
scroll to position [0, 0]
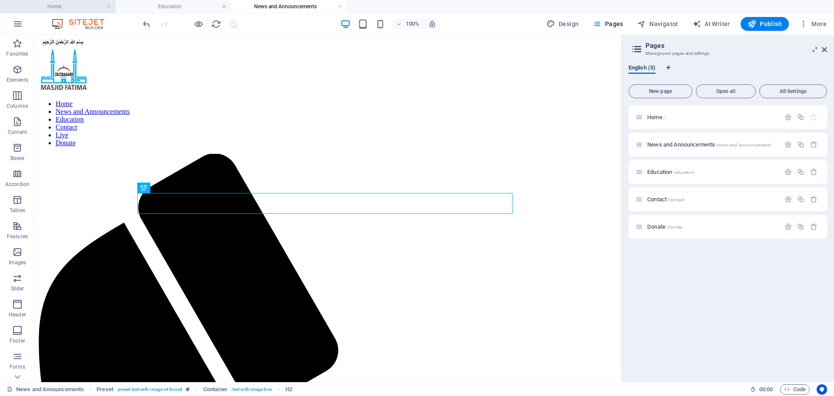
click at [41, 8] on h4 "Home" at bounding box center [58, 7] width 116 height 10
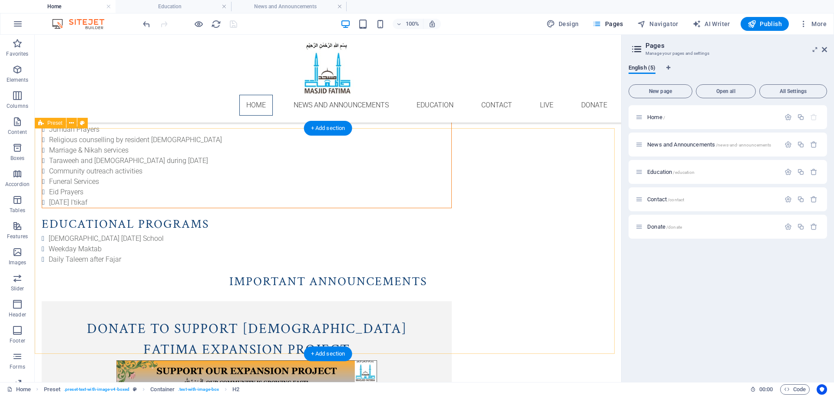
scroll to position [576, 0]
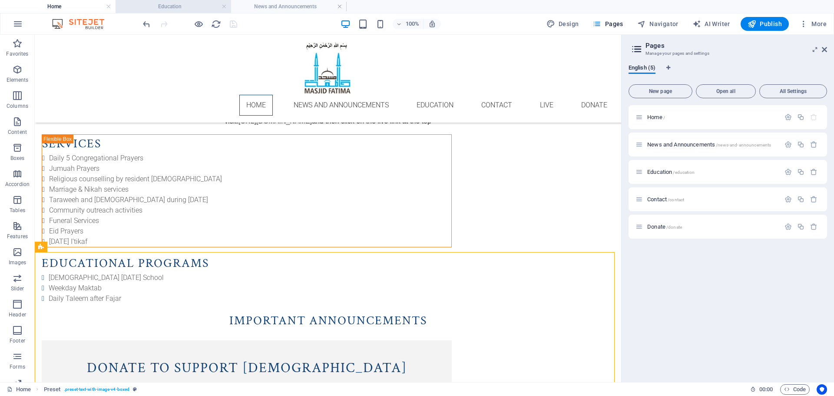
click at [152, 5] on h4 "Education" at bounding box center [174, 7] width 116 height 10
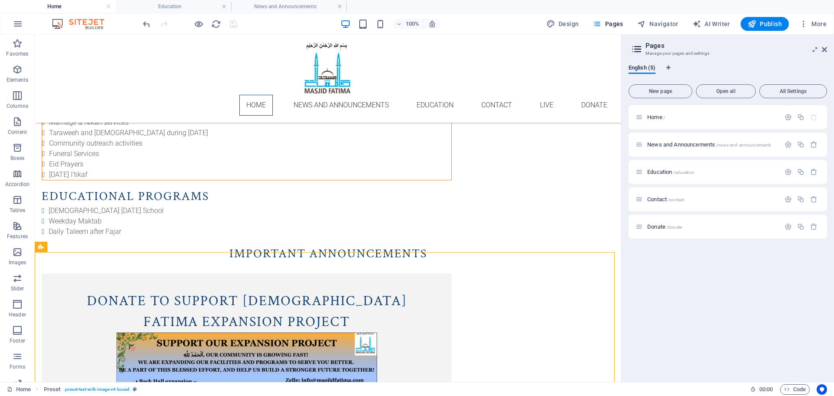
scroll to position [0, 0]
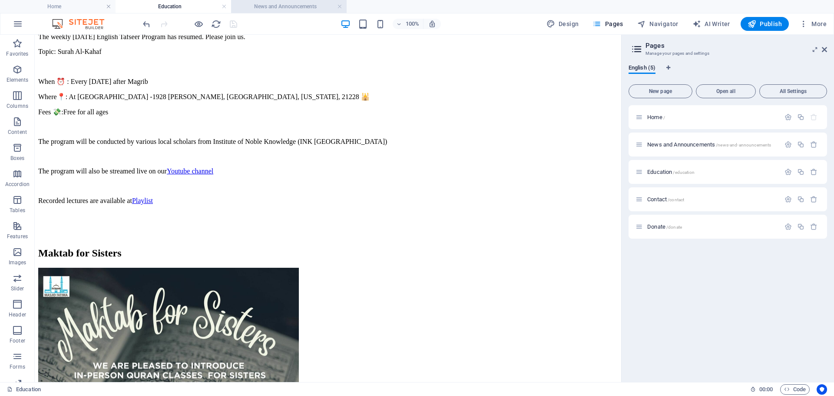
click at [280, 3] on h4 "News and Announcements" at bounding box center [289, 7] width 116 height 10
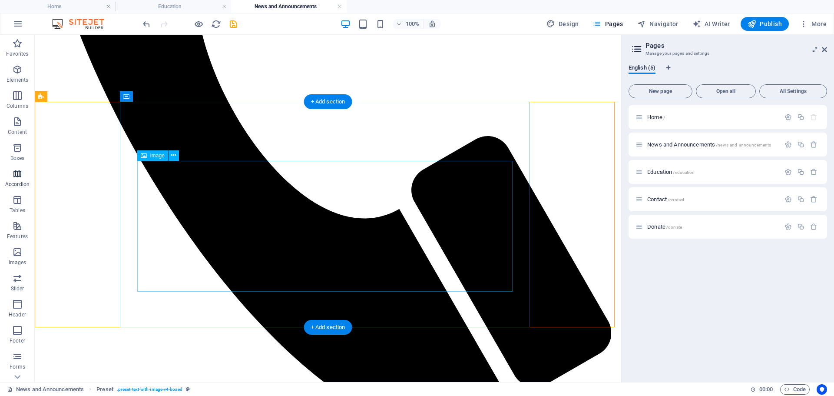
scroll to position [423, 0]
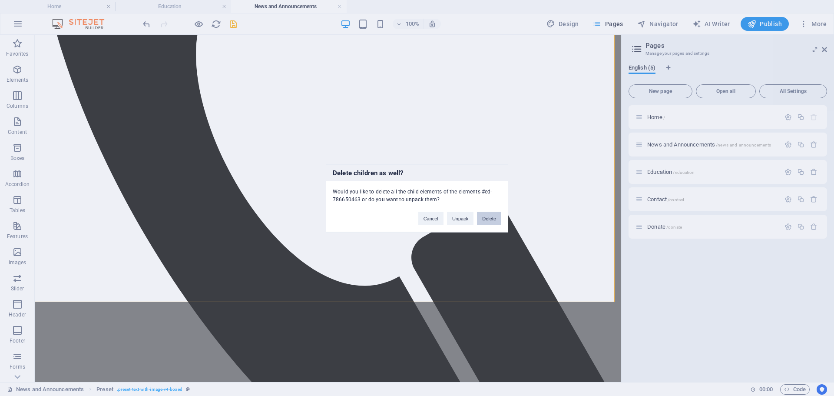
drag, startPoint x: 488, startPoint y: 281, endPoint x: 490, endPoint y: 221, distance: 59.6
click at [490, 221] on button "Delete" at bounding box center [489, 218] width 24 height 13
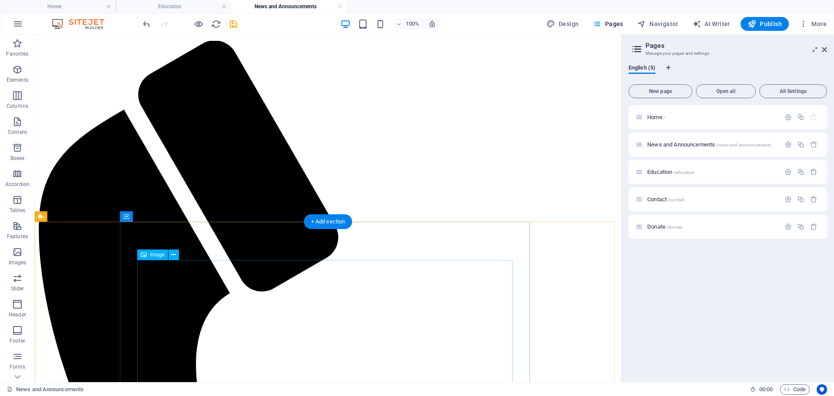
scroll to position [87, 0]
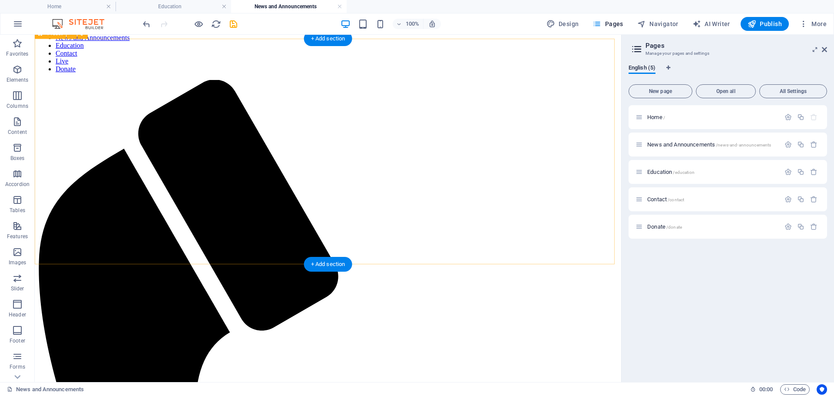
scroll to position [0, 0]
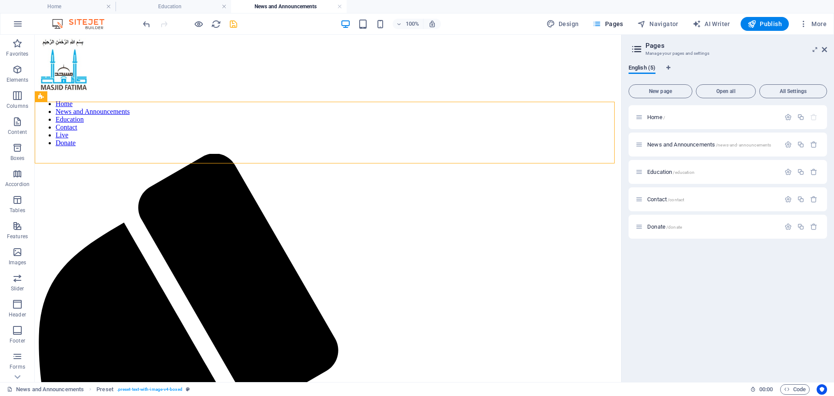
click at [229, 20] on icon "save" at bounding box center [234, 24] width 10 height 10
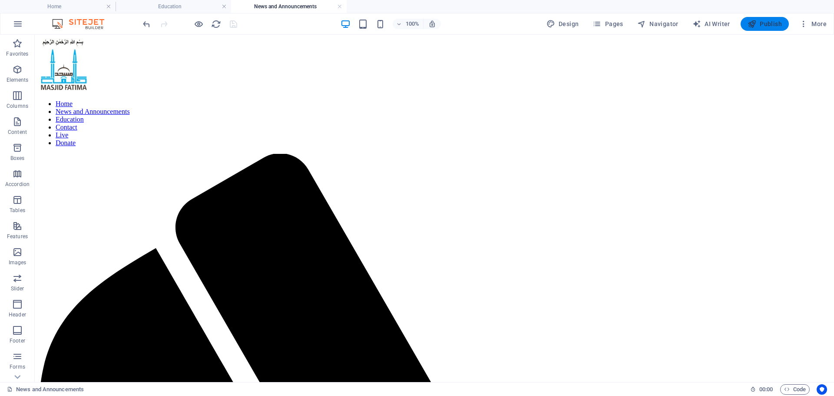
drag, startPoint x: 765, startPoint y: 22, endPoint x: 673, endPoint y: 76, distance: 107.1
click at [765, 22] on span "Publish" at bounding box center [765, 24] width 34 height 9
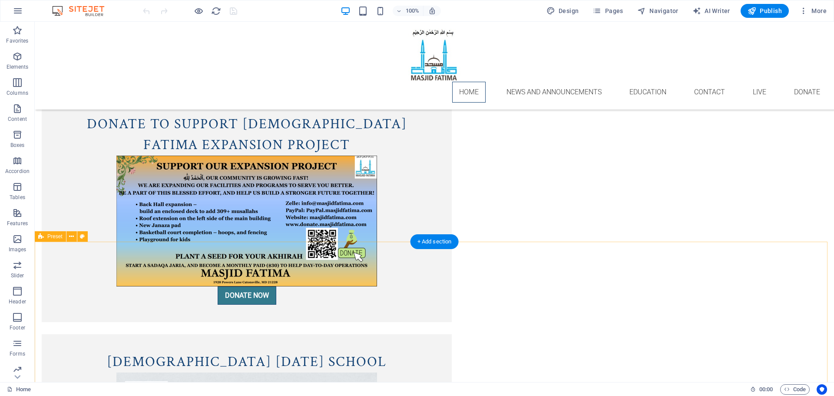
scroll to position [815, 0]
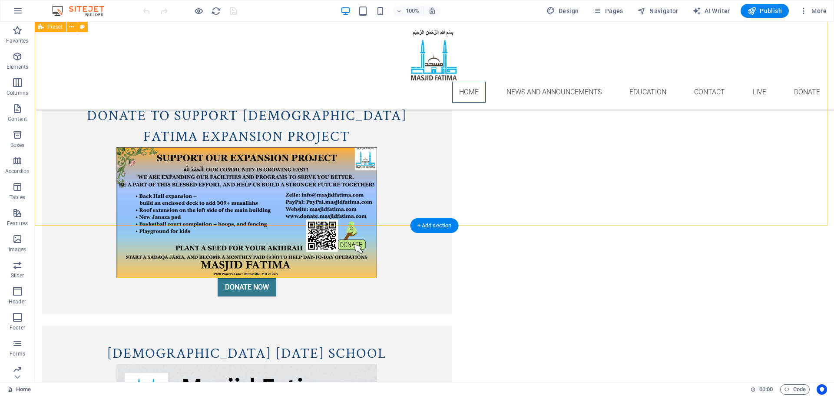
click at [121, 197] on div "Donate to Support [DEMOGRAPHIC_DATA] Fatima Expansion Project DONATE NOW" at bounding box center [434, 200] width 799 height 225
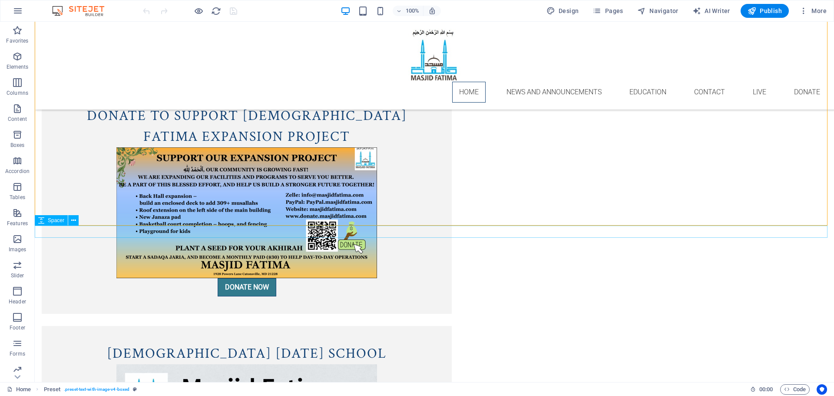
click at [120, 314] on div at bounding box center [434, 320] width 799 height 12
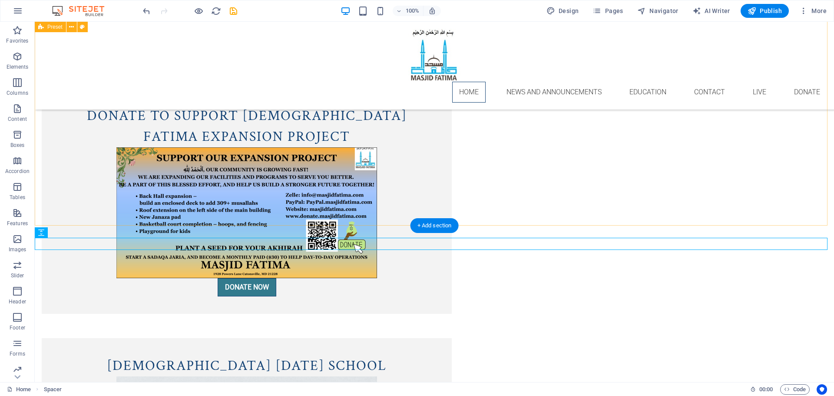
click at [106, 198] on div "Donate to Support [DEMOGRAPHIC_DATA] Fatima Expansion Project DONATE NOW" at bounding box center [434, 200] width 799 height 225
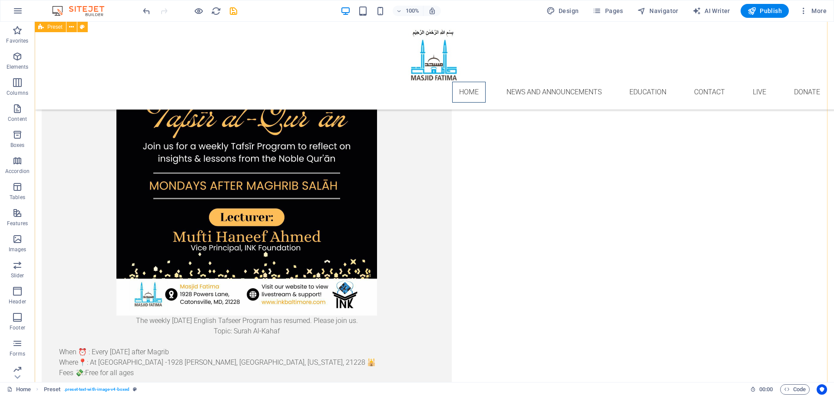
scroll to position [1629, 0]
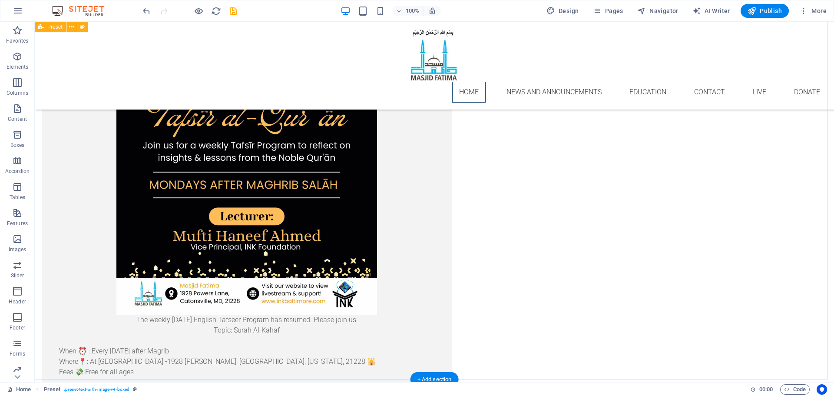
click at [135, 215] on div "Weekly English Tafseer Class The weekly [DATE] English Tafseer Program has resu…" at bounding box center [434, 198] width 799 height 539
click at [85, 259] on div "Weekly English Tafseer Class The weekly [DATE] English Tafseer Program has resu…" at bounding box center [434, 198] width 799 height 539
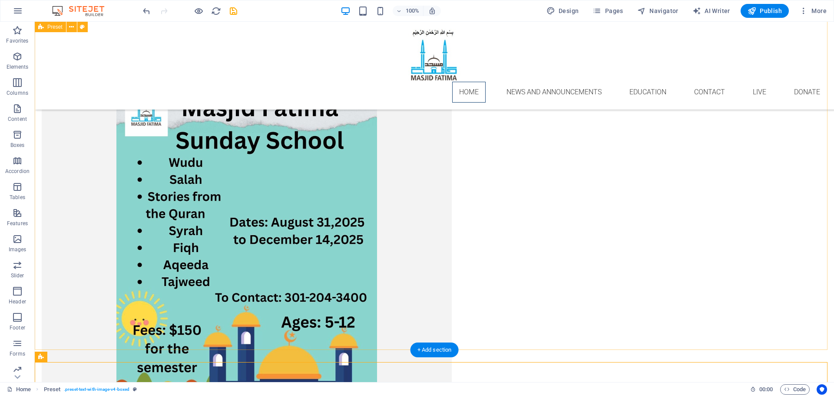
scroll to position [815, 0]
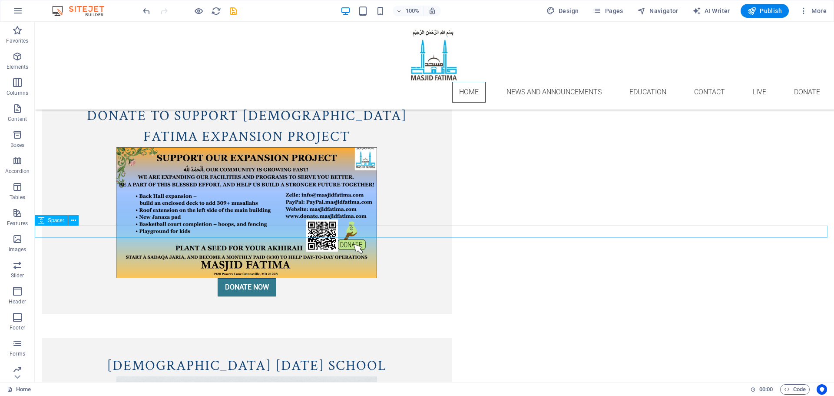
click at [115, 314] on div at bounding box center [434, 320] width 799 height 12
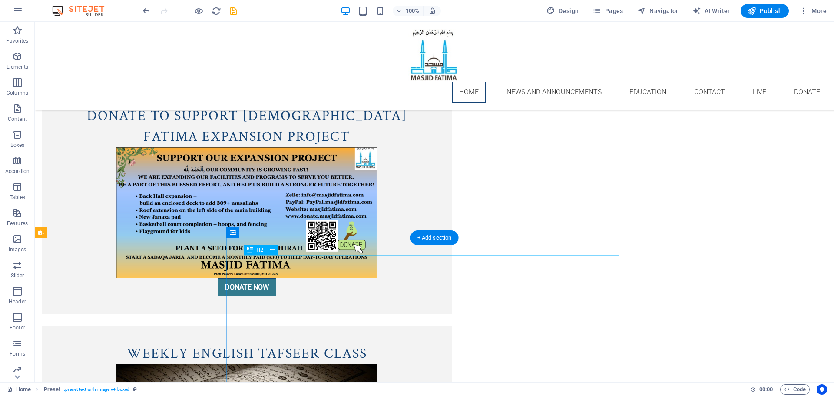
click at [373, 343] on div "Weekly English Tafseer Class" at bounding box center [246, 353] width 375 height 21
click at [410, 343] on div "Weekly English Tafseer Class" at bounding box center [246, 353] width 375 height 21
click at [322, 343] on div "Weekly English Tafseer Class" at bounding box center [246, 353] width 375 height 21
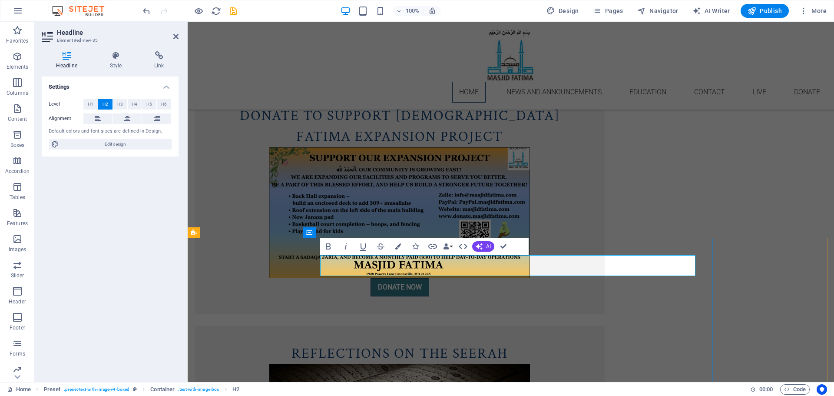
scroll to position [0, 3]
drag, startPoint x: 503, startPoint y: 244, endPoint x: 655, endPoint y: 251, distance: 152.2
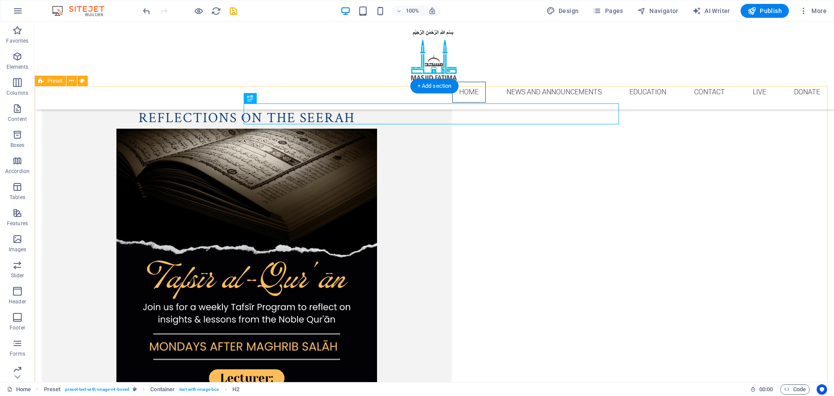
scroll to position [1064, 0]
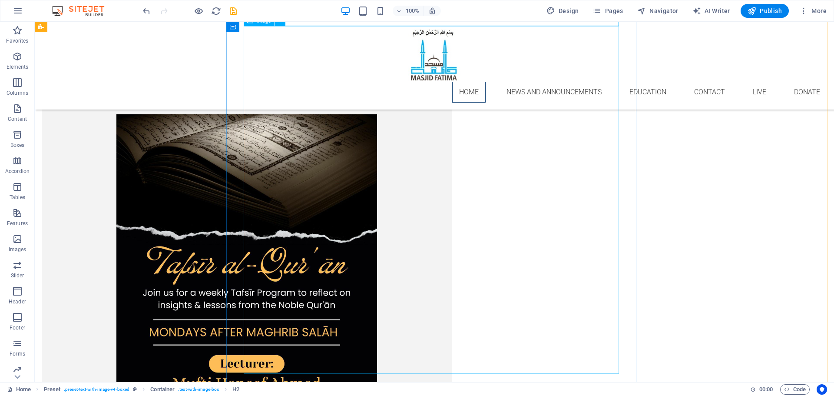
click at [403, 220] on figure at bounding box center [246, 288] width 375 height 348
click at [434, 199] on figure at bounding box center [246, 288] width 375 height 348
select select "px"
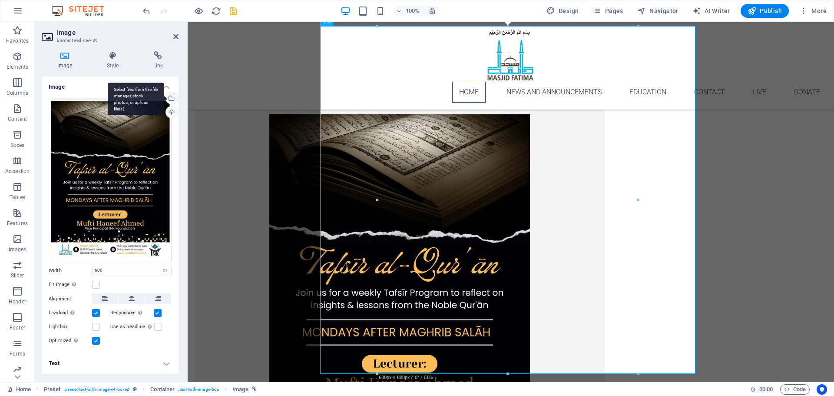
click at [164, 99] on div "Select files from the file manager, stock photos, or upload file(s)" at bounding box center [136, 99] width 56 height 33
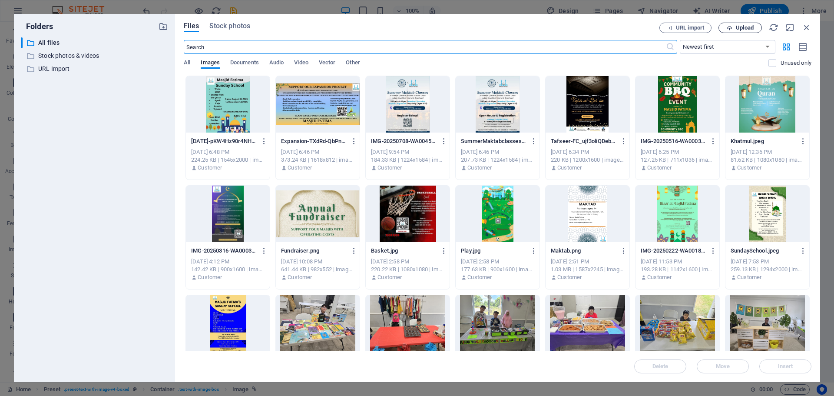
click at [739, 29] on span "Upload" at bounding box center [745, 27] width 18 height 5
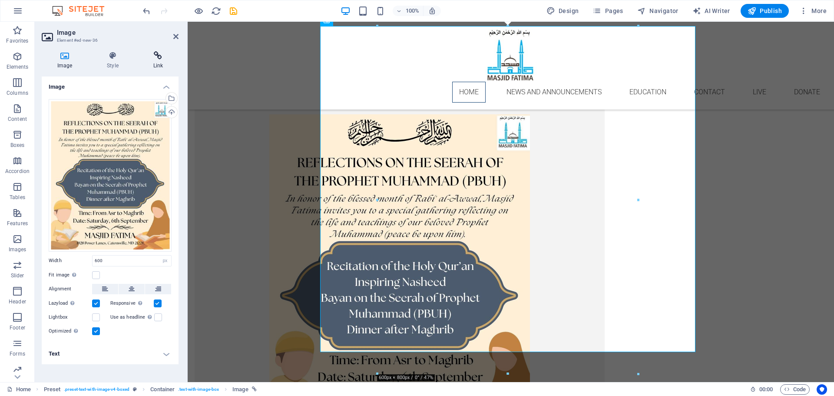
click at [155, 60] on icon at bounding box center [158, 55] width 41 height 9
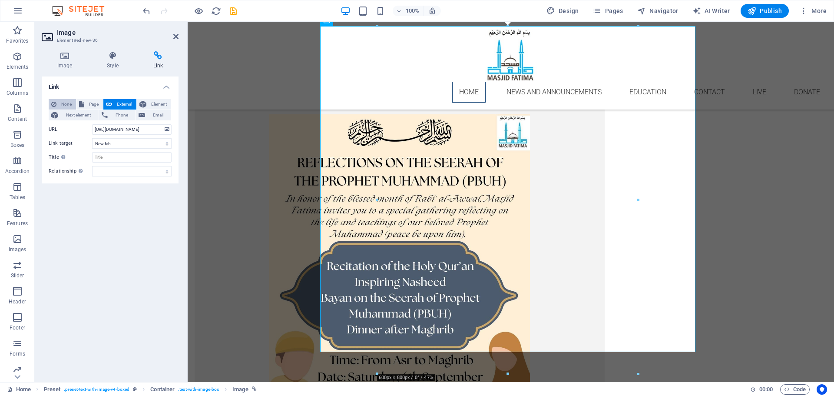
click at [57, 102] on button "None" at bounding box center [62, 104] width 27 height 10
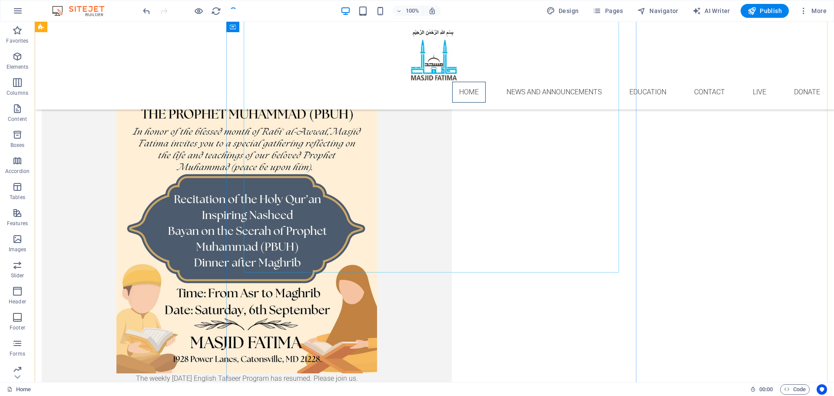
scroll to position [1206, 0]
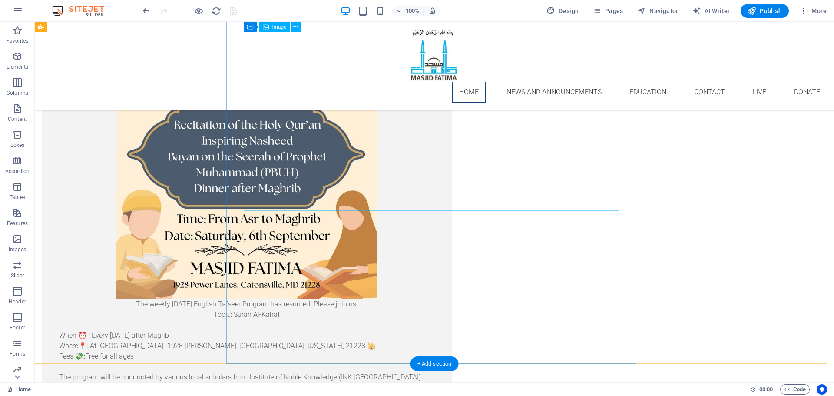
click at [359, 188] on figure at bounding box center [246, 136] width 375 height 326
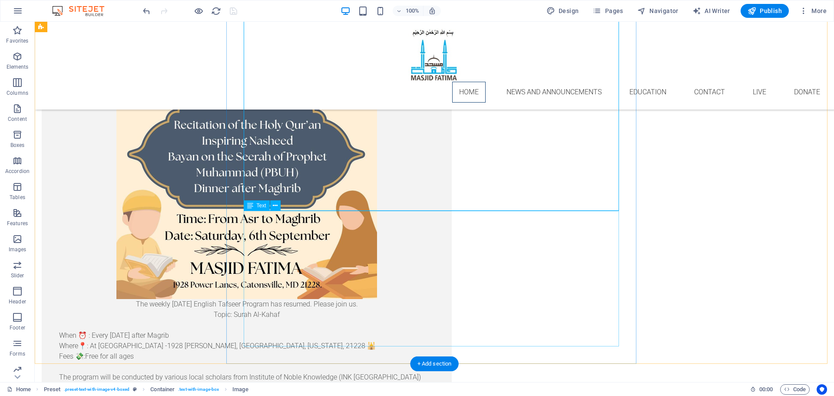
click at [379, 299] on div "The weekly [DATE] English Tafseer Program has resumed. Please join us. Topic: S…" at bounding box center [246, 367] width 375 height 136
click at [380, 299] on div "The weekly [DATE] English Tafseer Program has resumed. Please join us. Topic: S…" at bounding box center [246, 367] width 375 height 136
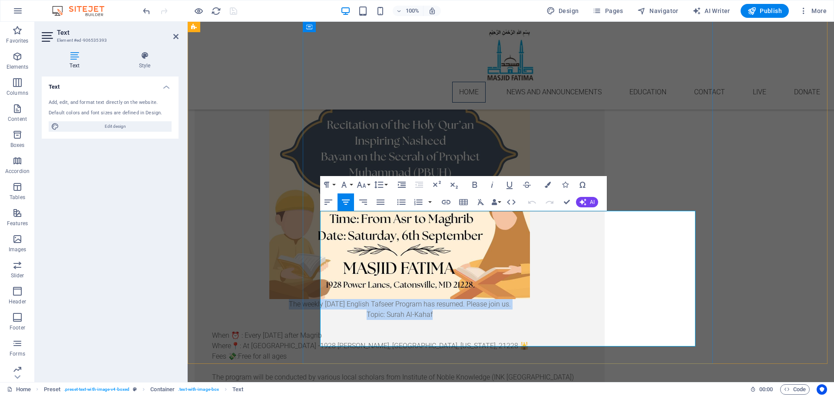
click at [542, 309] on p "Topic: Surah Al-Kahaf" at bounding box center [399, 314] width 375 height 10
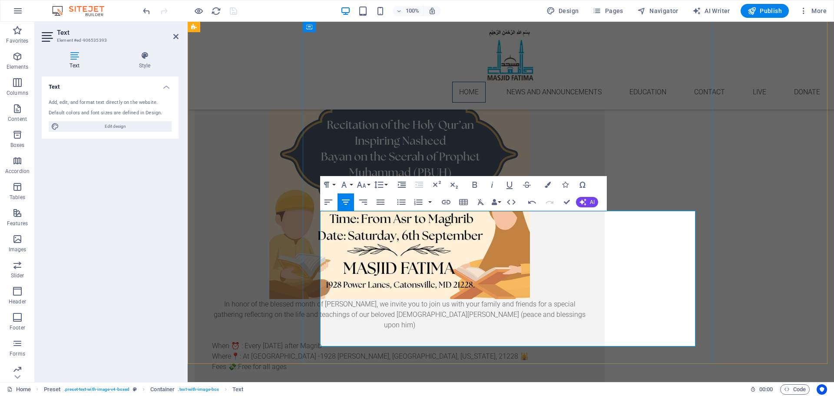
scroll to position [1450, 2]
click at [375, 351] on p "Where📍: At [GEOGRAPHIC_DATA] -1928 [PERSON_NAME], [GEOGRAPHIC_DATA], [US_STATE]…" at bounding box center [399, 356] width 375 height 10
drag, startPoint x: 440, startPoint y: 247, endPoint x: 355, endPoint y: 247, distance: 85.6
click at [355, 341] on p "When ⏰️ : Every [DATE] after Magrib" at bounding box center [399, 346] width 375 height 10
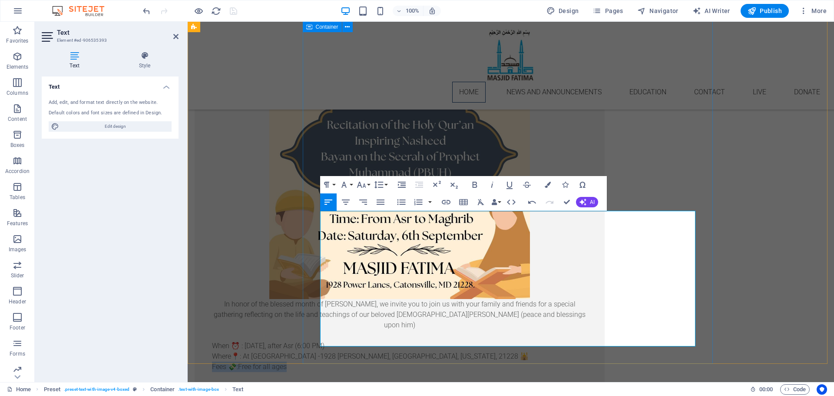
drag, startPoint x: 402, startPoint y: 269, endPoint x: 304, endPoint y: 269, distance: 97.8
click at [304, 269] on div "Reflections on the Seerah In honor of the blessed month of [PERSON_NAME], we in…" at bounding box center [400, 198] width 410 height 527
click at [469, 315] on div "In honor of the blessed month of [PERSON_NAME], we invite you to join us with y…" at bounding box center [399, 372] width 375 height 146
drag, startPoint x: 448, startPoint y: 338, endPoint x: 306, endPoint y: 288, distance: 151.1
click at [306, 288] on div "Reflections on the Seerah In honor of the blessed month of [PERSON_NAME], we in…" at bounding box center [400, 198] width 410 height 527
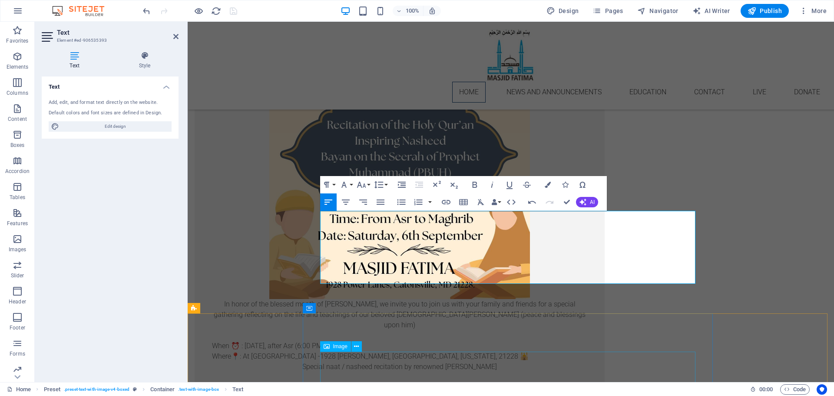
scroll to position [525, 3]
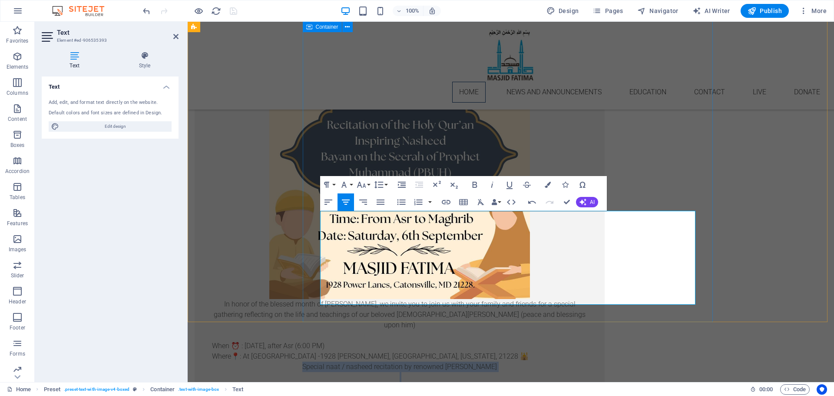
drag, startPoint x: 566, startPoint y: 291, endPoint x: 392, endPoint y: 264, distance: 175.8
click at [393, 299] on div "In honor of the blessed month of [PERSON_NAME], we invite you to join us with y…" at bounding box center [399, 351] width 375 height 104
click at [314, 261] on div "Reflections on the Seerah In honor of the blessed month of [PERSON_NAME], we in…" at bounding box center [400, 178] width 410 height 486
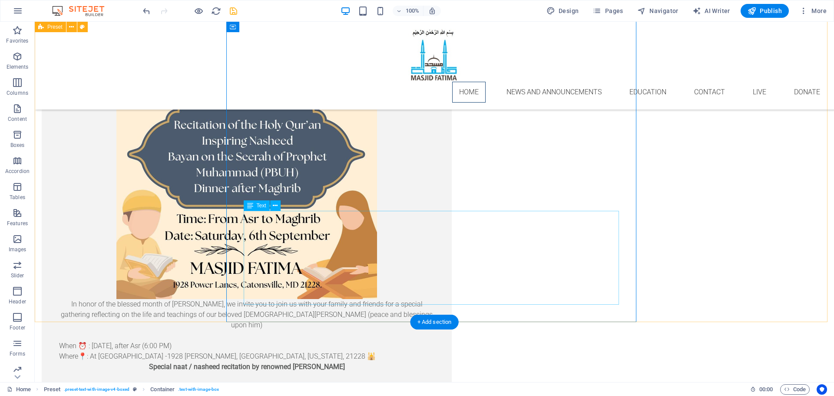
click at [328, 299] on div "In honor of the blessed month of [PERSON_NAME], we invite you to join us with y…" at bounding box center [246, 351] width 375 height 104
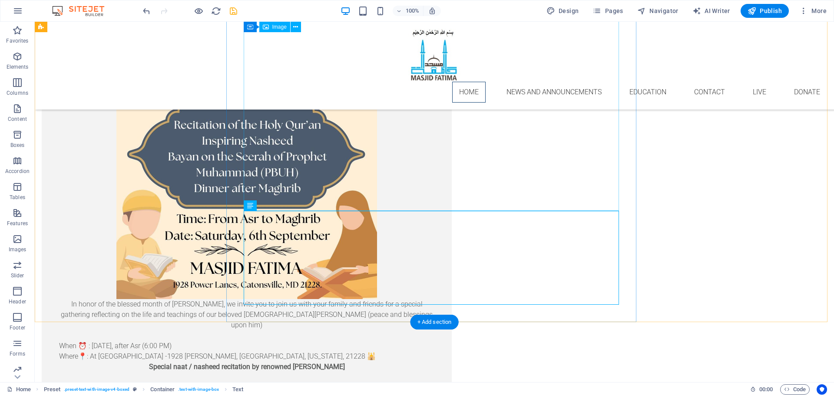
click at [434, 197] on figure at bounding box center [246, 136] width 375 height 326
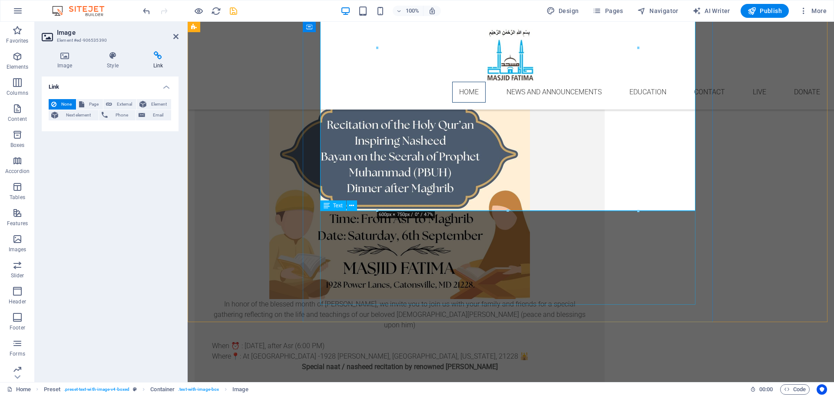
click at [584, 299] on div "In honor of the blessed month of [PERSON_NAME], we invite you to join us with y…" at bounding box center [399, 351] width 375 height 104
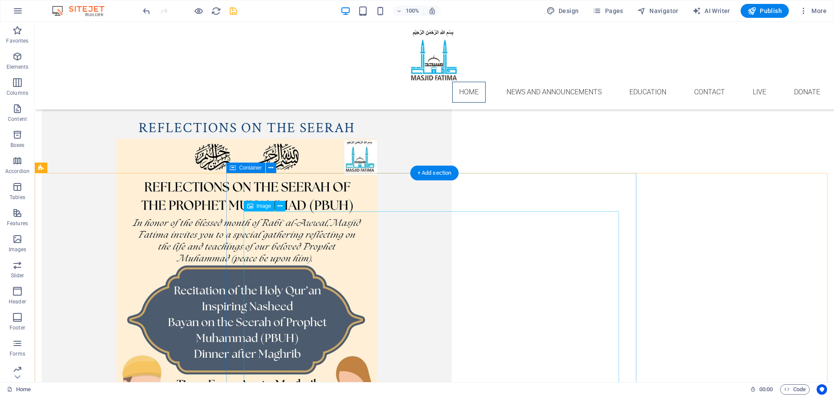
scroll to position [1075, 0]
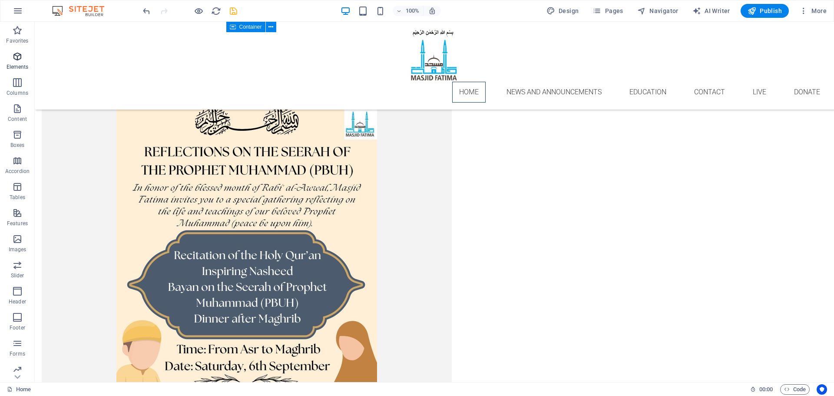
click at [15, 58] on icon "button" at bounding box center [17, 56] width 10 height 10
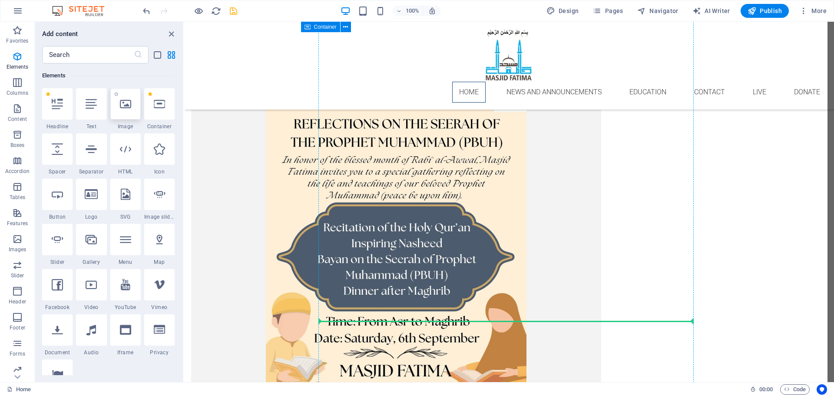
scroll to position [1121, 0]
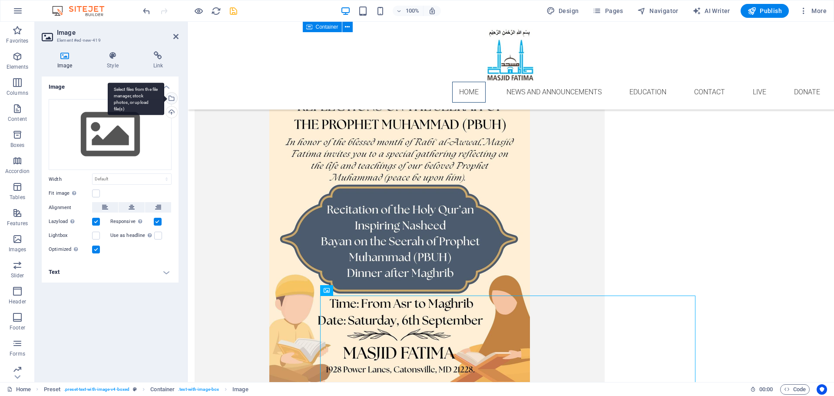
click at [171, 98] on div "Select files from the file manager, stock photos, or upload file(s)" at bounding box center [170, 99] width 13 height 13
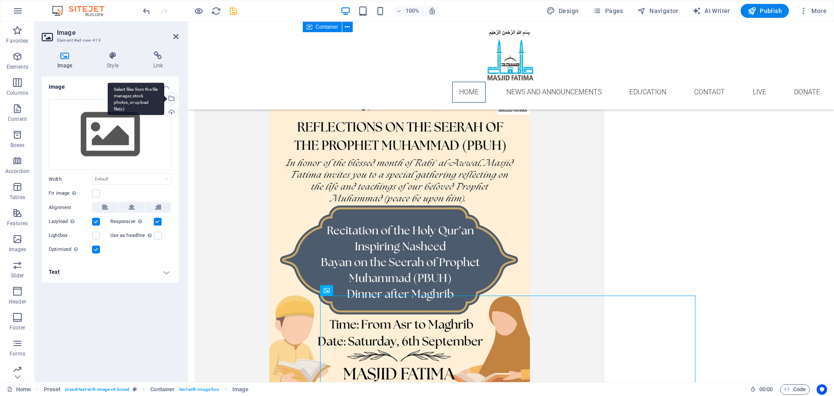
scroll to position [1142, 0]
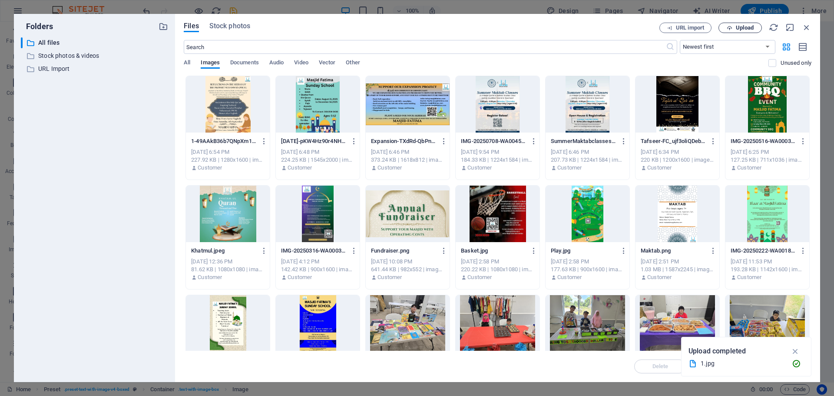
click at [742, 26] on span "Upload" at bounding box center [745, 27] width 18 height 5
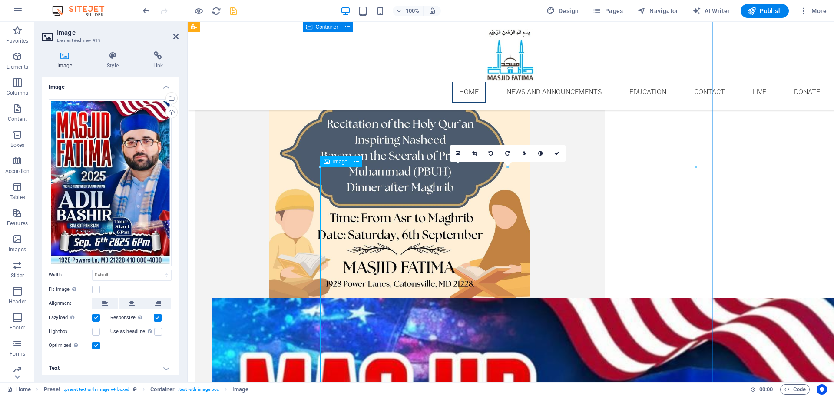
scroll to position [1197, 0]
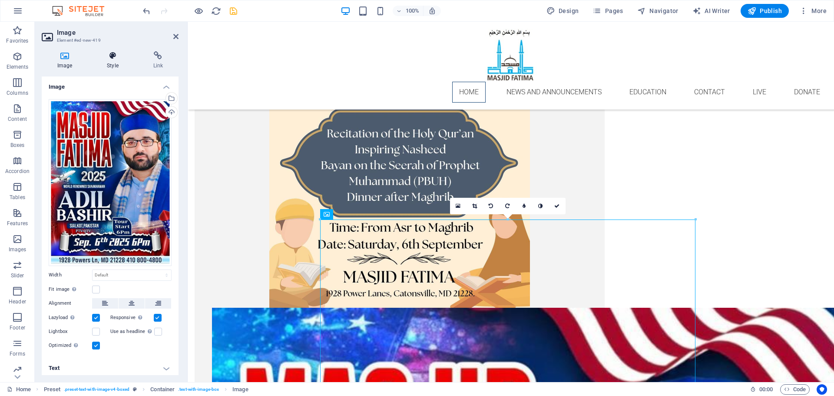
click at [111, 53] on icon at bounding box center [112, 55] width 43 height 9
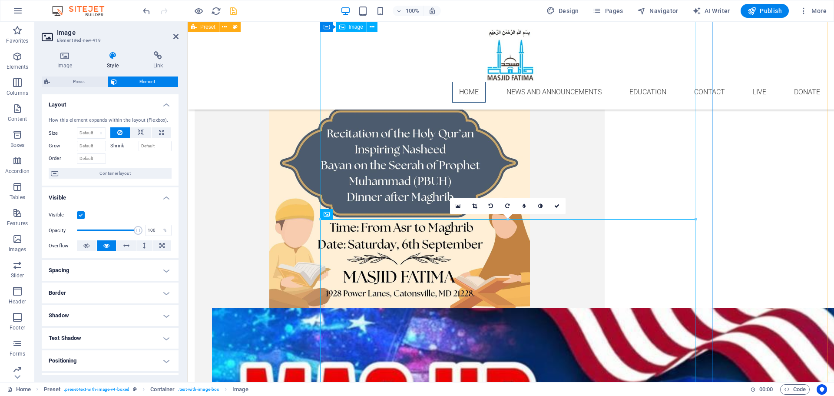
click at [427, 166] on figure at bounding box center [399, 145] width 375 height 326
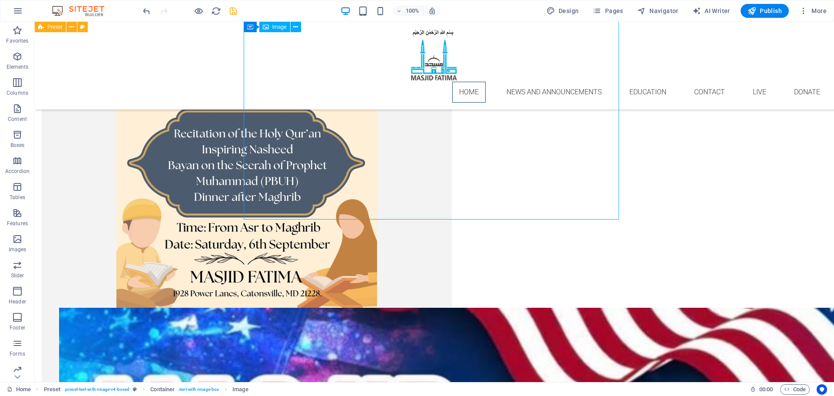
click at [375, 149] on figure at bounding box center [246, 145] width 375 height 326
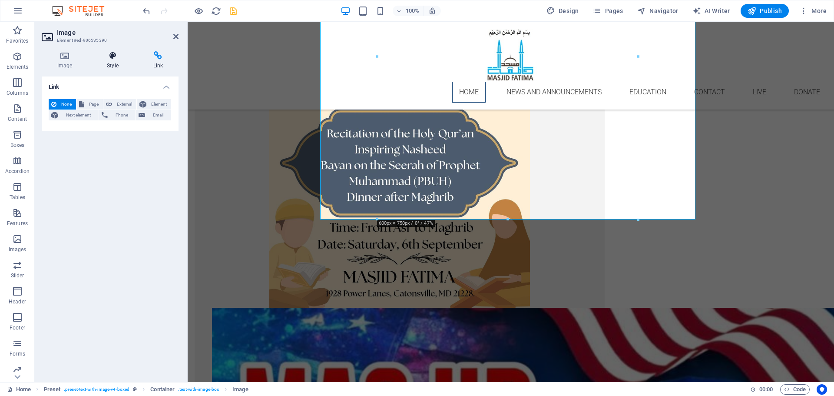
click at [113, 58] on icon at bounding box center [112, 55] width 43 height 9
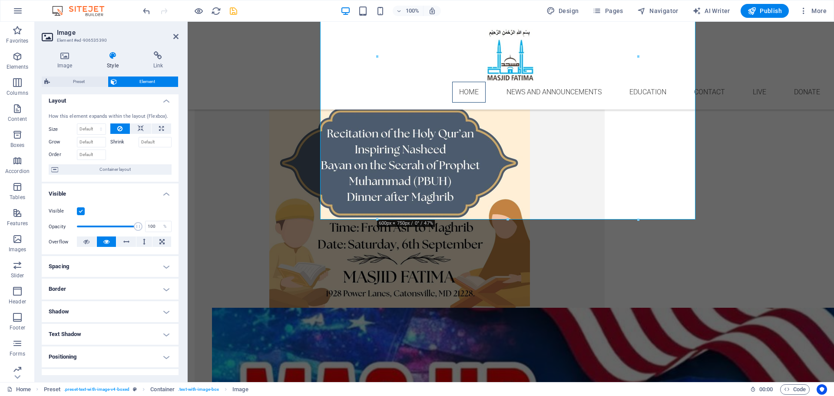
scroll to position [0, 0]
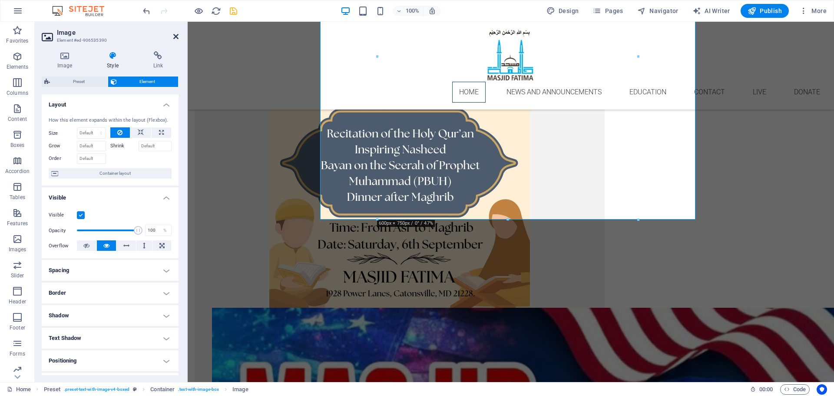
drag, startPoint x: 340, startPoint y: 125, endPoint x: 176, endPoint y: 36, distance: 186.6
click at [176, 36] on icon at bounding box center [175, 36] width 5 height 7
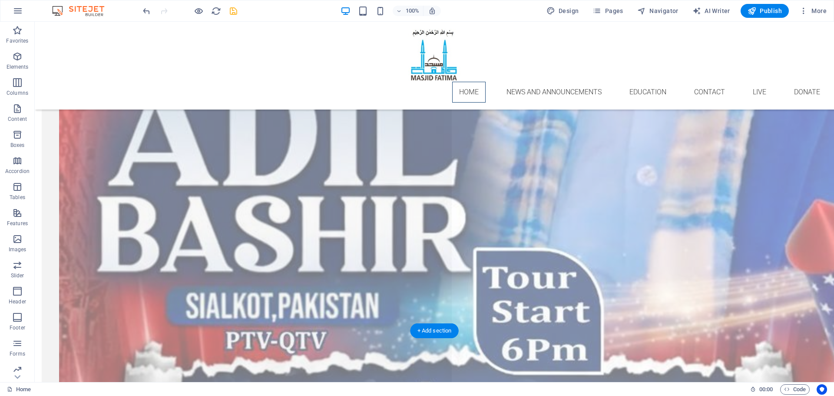
scroll to position [1197, 0]
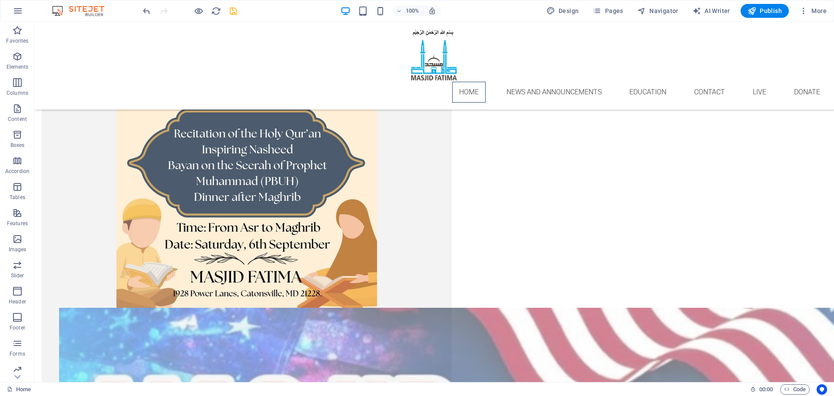
drag, startPoint x: 266, startPoint y: 236, endPoint x: 566, endPoint y: 199, distance: 302.0
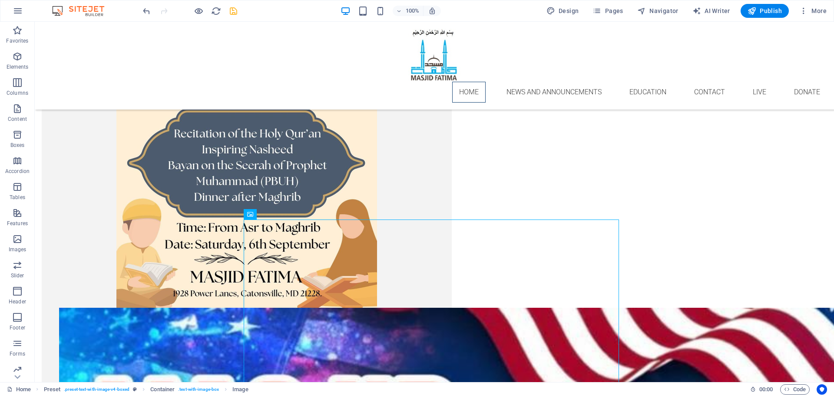
click at [434, 208] on figure at bounding box center [246, 145] width 375 height 326
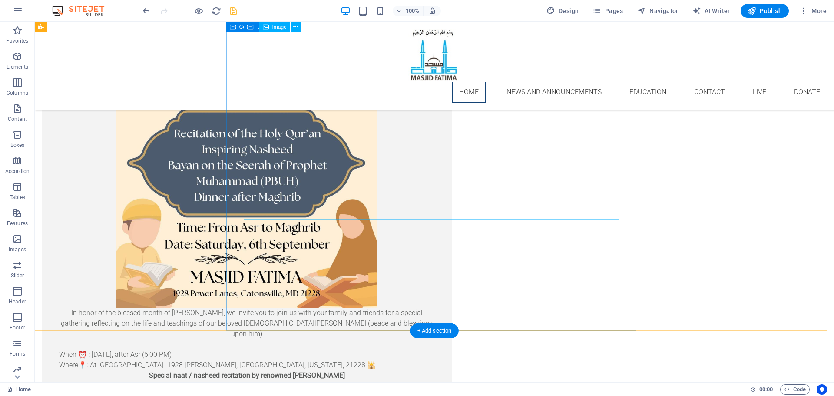
click at [262, 179] on figure at bounding box center [246, 145] width 375 height 326
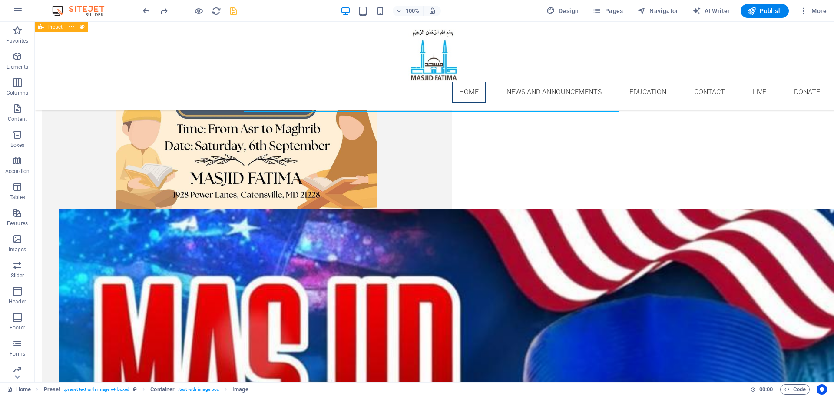
scroll to position [1306, 0]
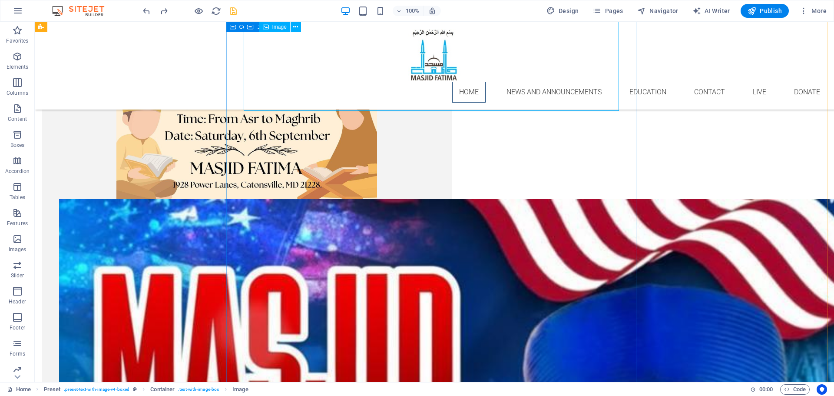
click at [434, 102] on figure at bounding box center [246, 36] width 375 height 326
click at [434, 105] on figure at bounding box center [246, 36] width 375 height 326
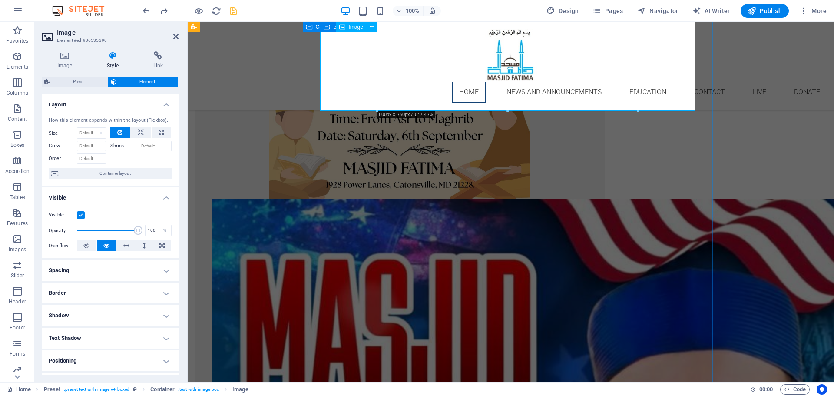
click at [587, 103] on figure at bounding box center [399, 36] width 375 height 326
click at [20, 60] on icon "button" at bounding box center [17, 56] width 10 height 10
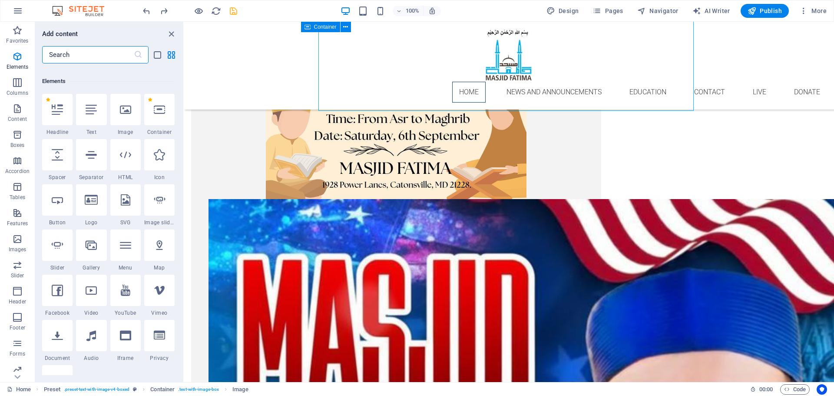
scroll to position [93, 0]
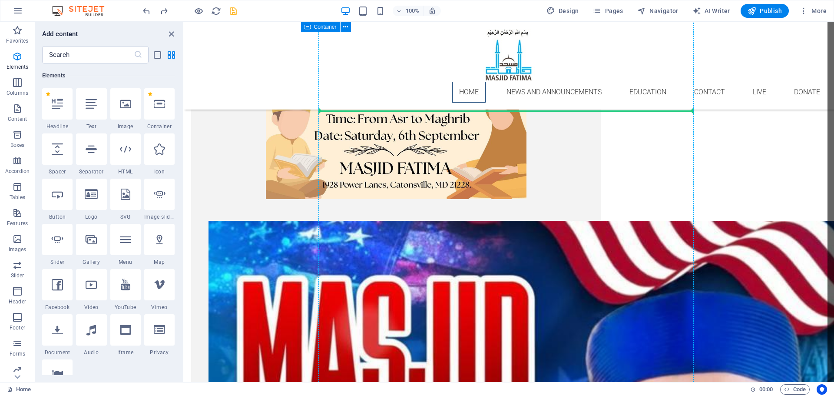
select select "px"
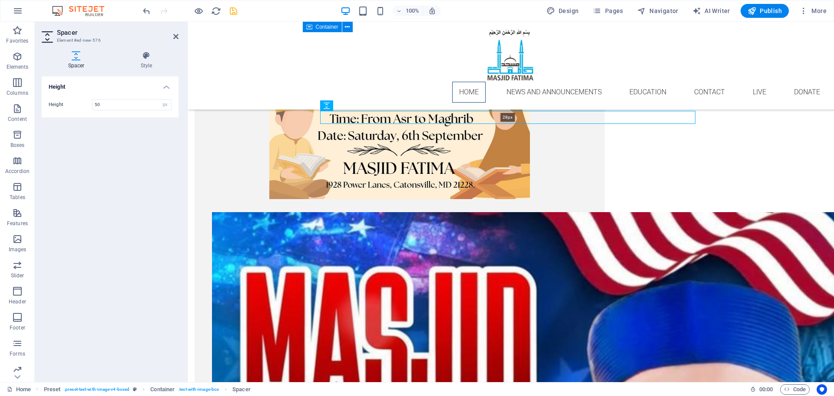
drag, startPoint x: 509, startPoint y: 133, endPoint x: 506, endPoint y: 176, distance: 42.3
type input "28"
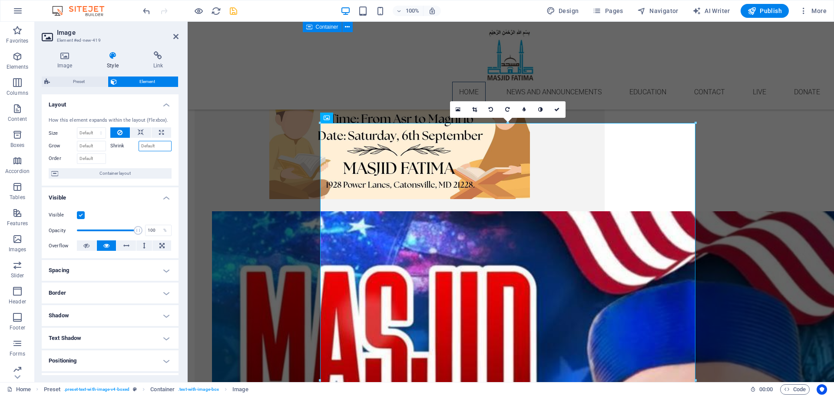
click at [144, 146] on input "Shrink" at bounding box center [155, 146] width 33 height 10
type input "70"
click at [235, 11] on icon "save" at bounding box center [234, 11] width 10 height 10
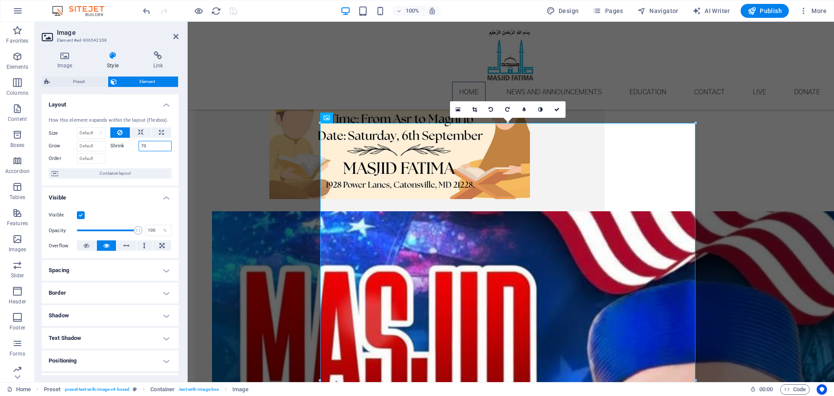
drag, startPoint x: 138, startPoint y: 144, endPoint x: 114, endPoint y: 146, distance: 23.5
click at [115, 145] on div "Shrink 70" at bounding box center [141, 146] width 62 height 10
type input "50"
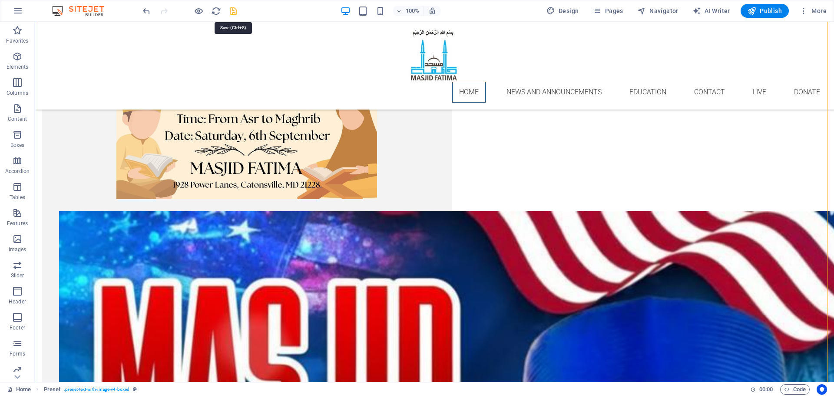
click at [235, 12] on icon "save" at bounding box center [234, 11] width 10 height 10
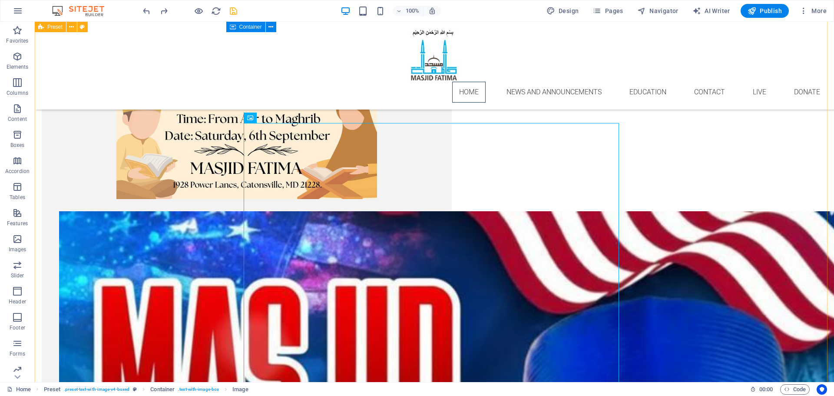
drag, startPoint x: 311, startPoint y: 179, endPoint x: 142, endPoint y: 224, distance: 175.4
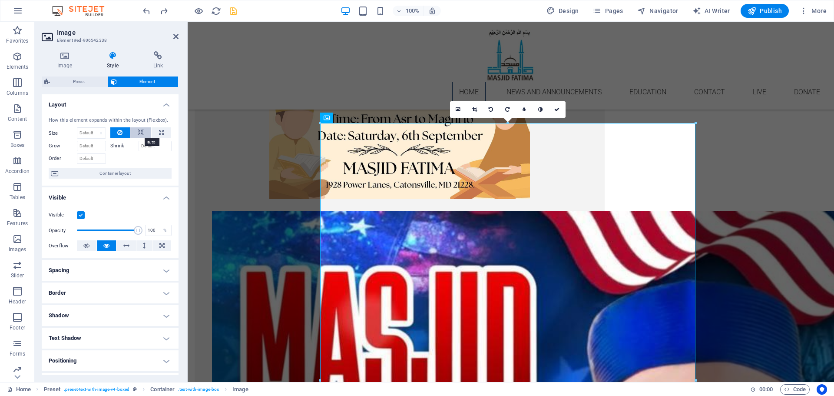
click at [142, 132] on icon at bounding box center [141, 132] width 6 height 10
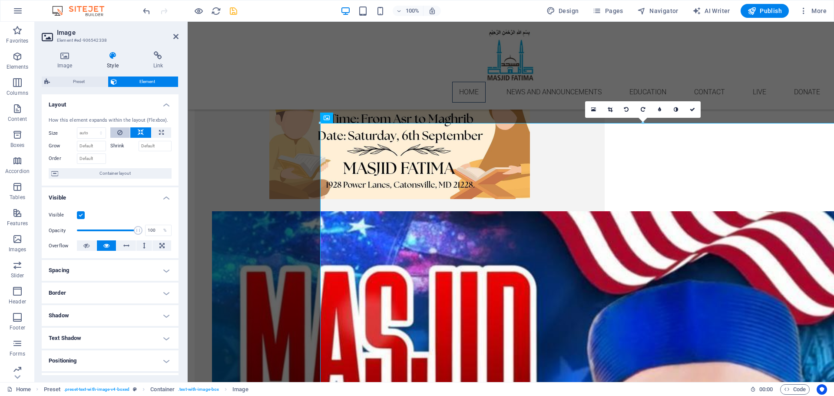
click at [119, 133] on icon at bounding box center [119, 132] width 5 height 10
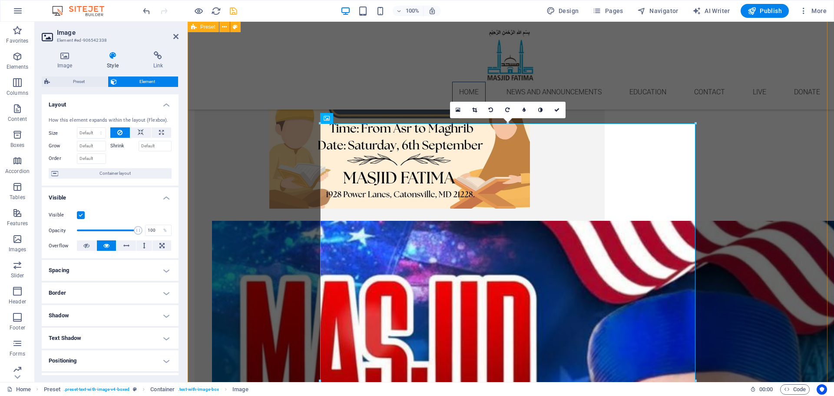
scroll to position [1306, 0]
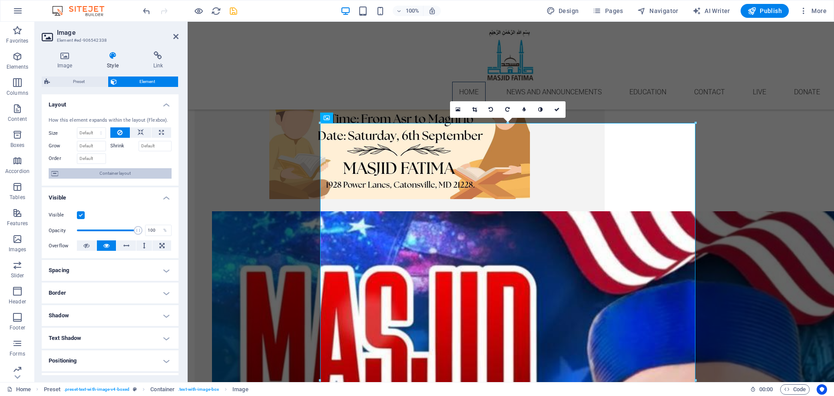
click at [104, 174] on span "Container layout" at bounding box center [115, 173] width 108 height 10
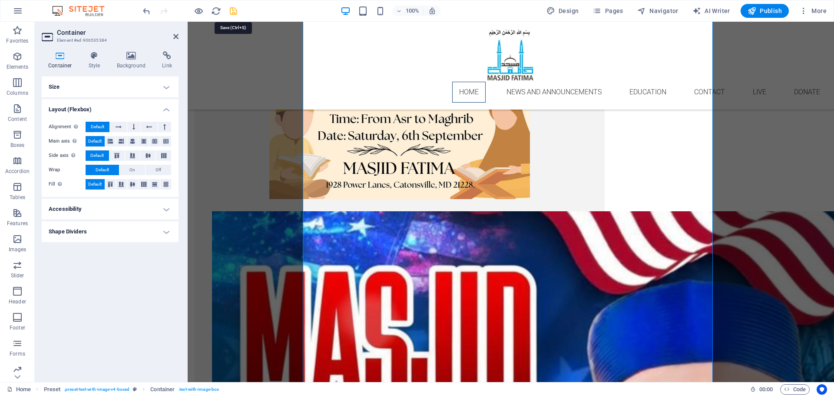
click at [236, 10] on icon "save" at bounding box center [234, 11] width 10 height 10
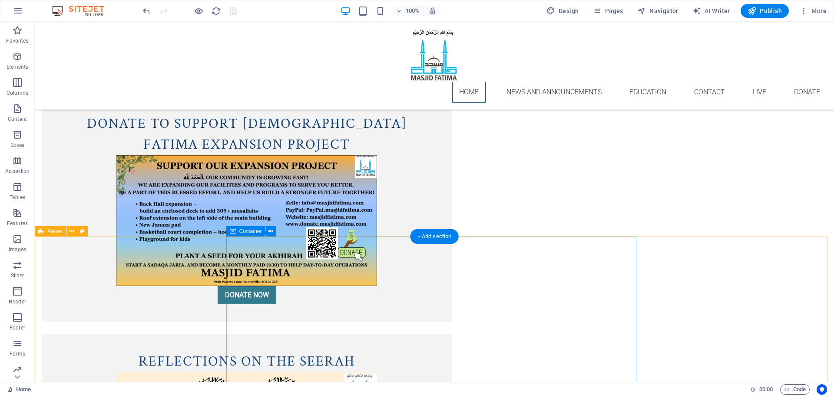
scroll to position [806, 0]
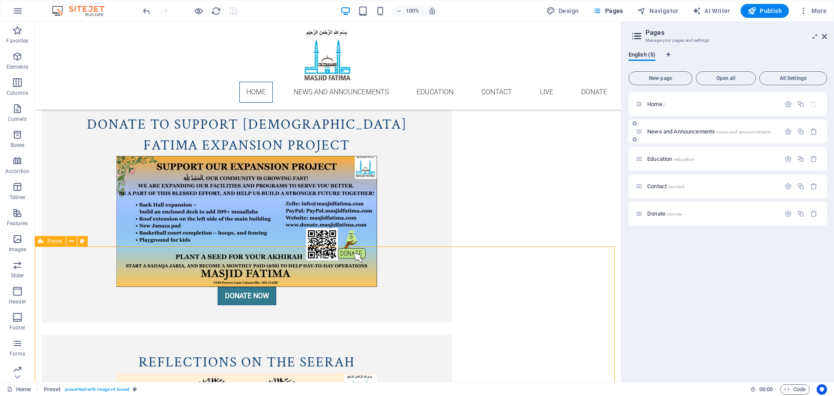
click at [698, 133] on span "News and Announcements /news-and-announcements" at bounding box center [709, 131] width 124 height 7
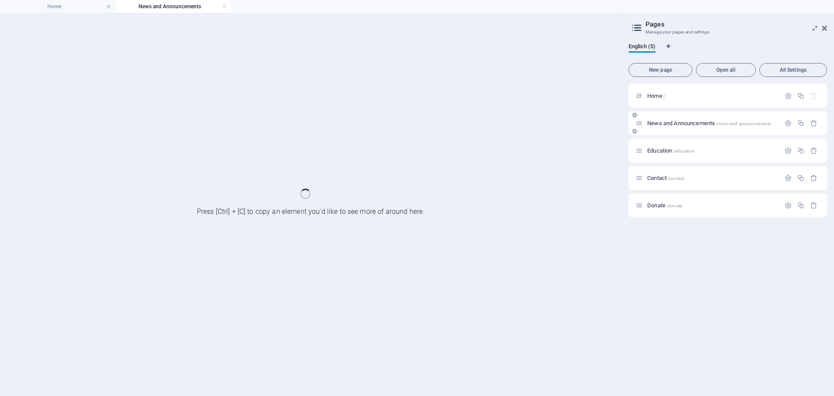
scroll to position [0, 0]
drag, startPoint x: 698, startPoint y: 133, endPoint x: 720, endPoint y: 185, distance: 56.4
click at [698, 133] on div "News and Announcements /news-and-announcements" at bounding box center [728, 123] width 199 height 24
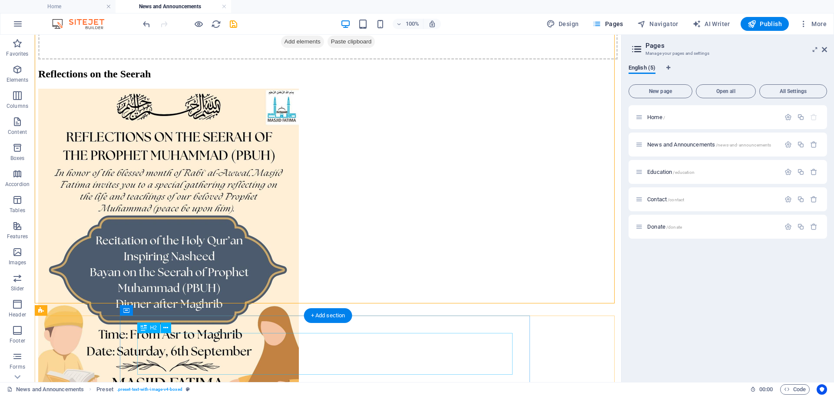
scroll to position [923, 0]
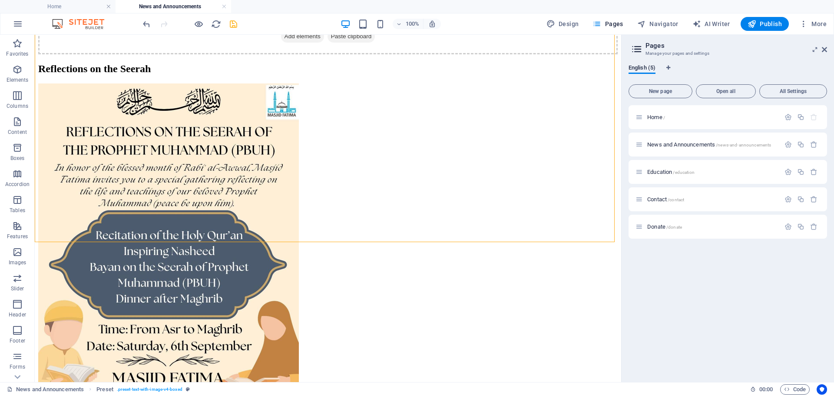
click at [232, 22] on icon "save" at bounding box center [234, 24] width 10 height 10
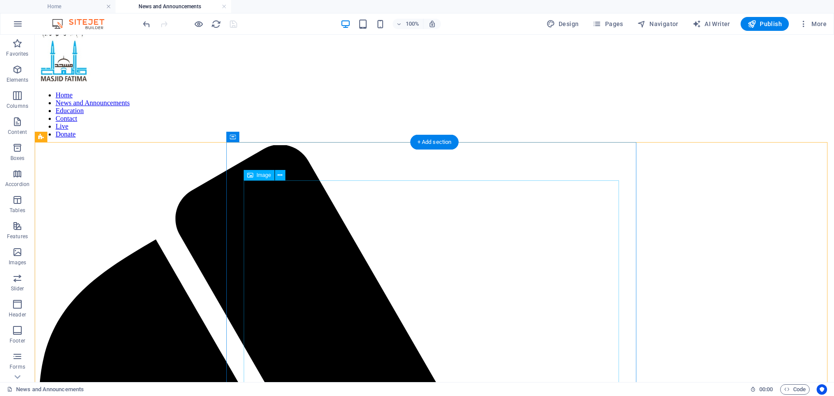
scroll to position [0, 0]
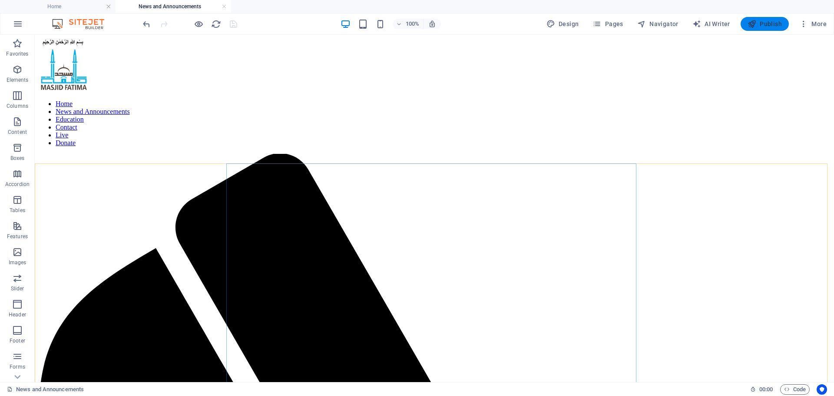
click at [749, 25] on icon "button" at bounding box center [752, 24] width 9 height 9
